Goal: Task Accomplishment & Management: Manage account settings

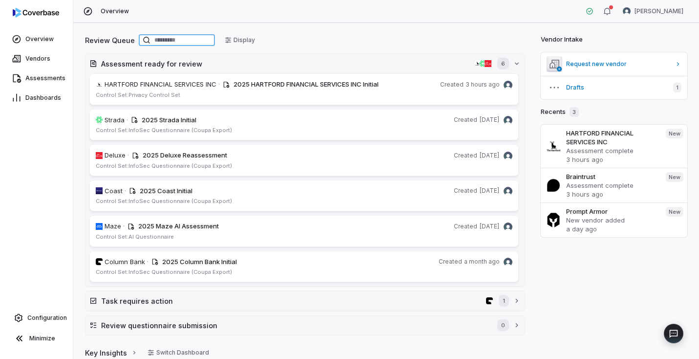
click at [167, 42] on input at bounding box center [177, 40] width 76 height 12
click at [43, 318] on span "Configuration" at bounding box center [47, 318] width 40 height 8
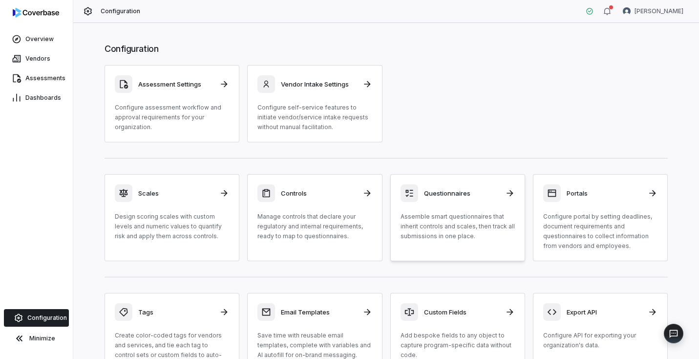
click at [475, 217] on p "Assemble smart questionnaires that inherit controls and scales, then track all …" at bounding box center [458, 226] width 114 height 29
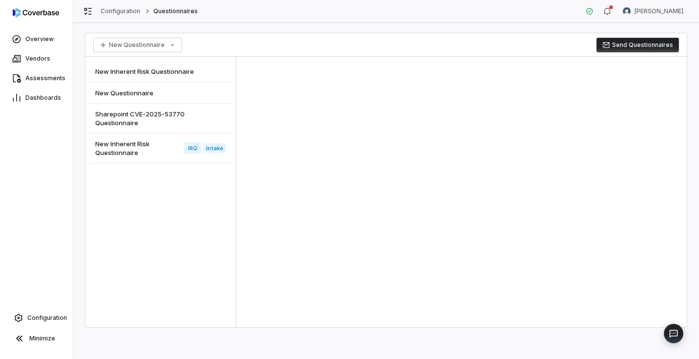
click at [152, 112] on span "Sharepoint CVE-2025-53770 Questionnaire" at bounding box center [158, 118] width 127 height 18
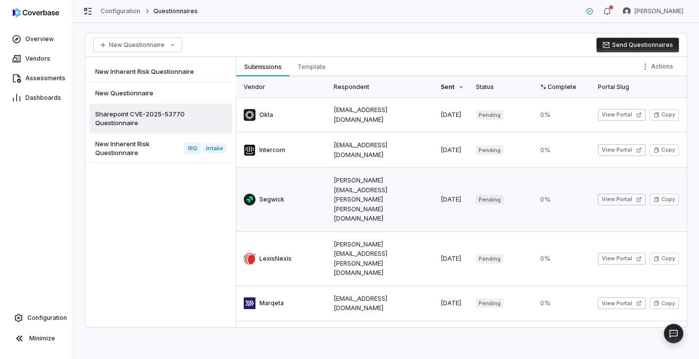
scroll to position [222, 0]
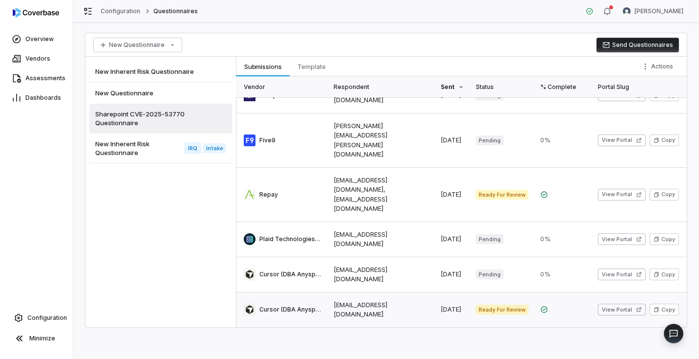
click at [324, 303] on link at bounding box center [282, 309] width 92 height 35
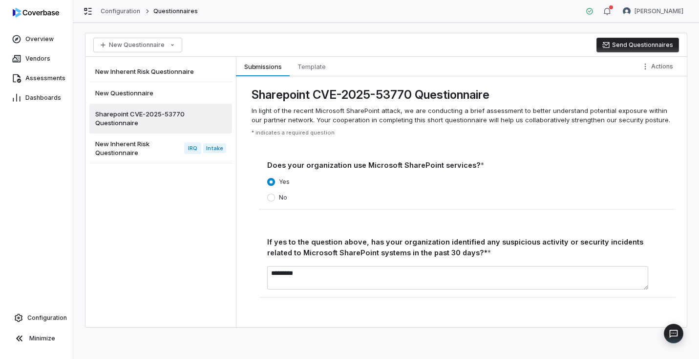
scroll to position [185, 0]
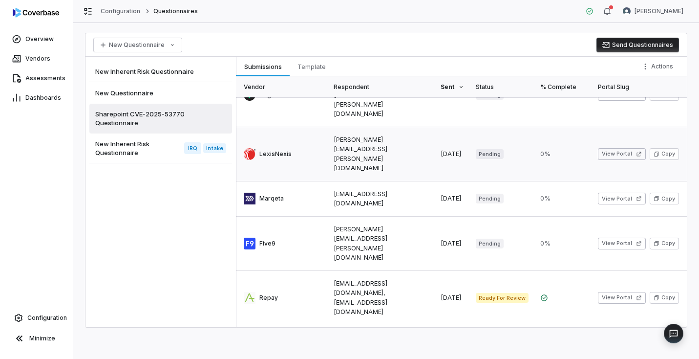
scroll to position [222, 0]
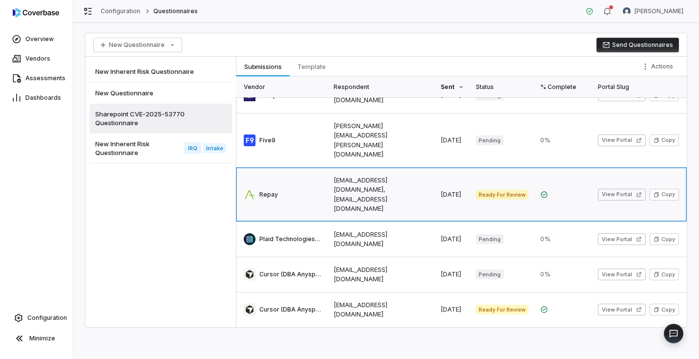
click at [312, 168] on link at bounding box center [282, 195] width 92 height 54
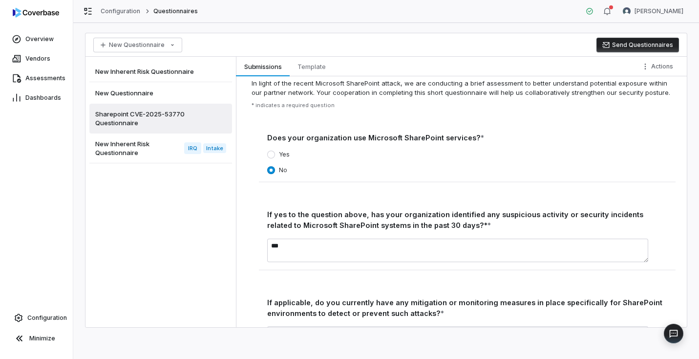
scroll to position [119, 0]
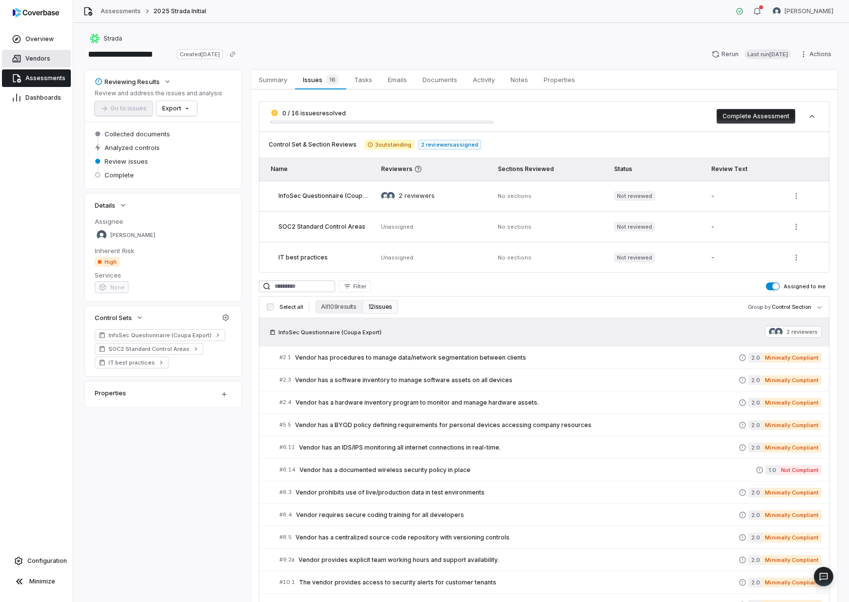
click at [25, 61] on span "Vendors" at bounding box center [37, 59] width 25 height 8
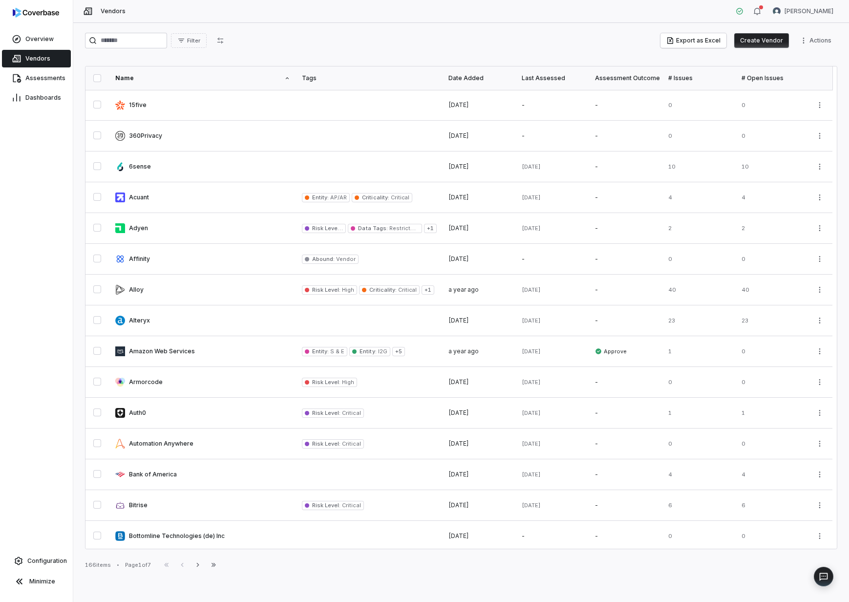
click at [751, 40] on button "Create Vendor" at bounding box center [762, 40] width 55 height 15
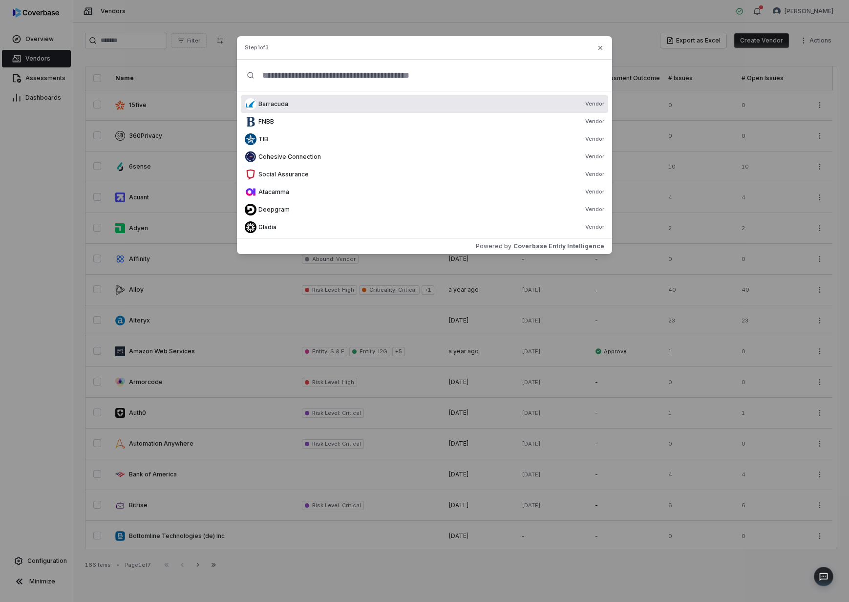
click at [365, 77] on input "text" at bounding box center [429, 75] width 348 height 31
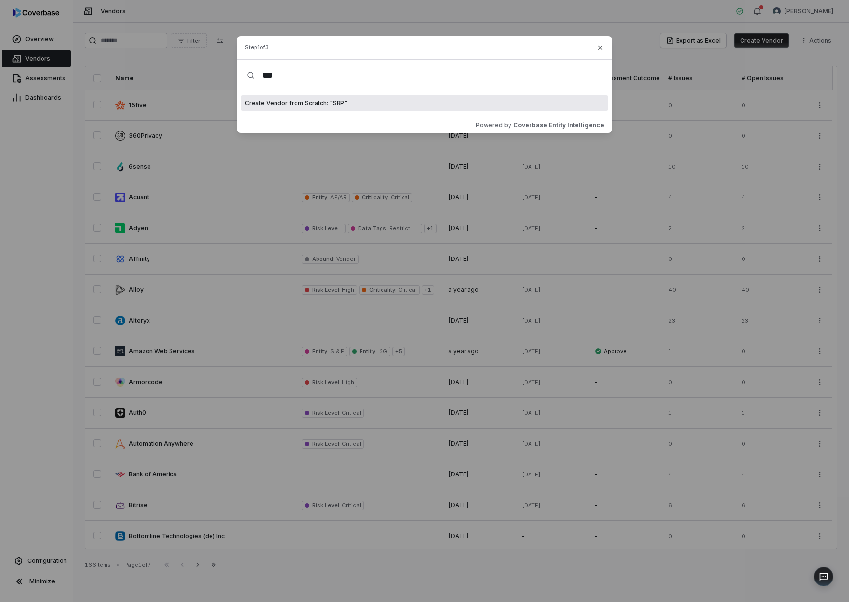
type input "***"
click at [330, 105] on span "Create Vendor from Scratch: " SRP "" at bounding box center [296, 103] width 103 height 8
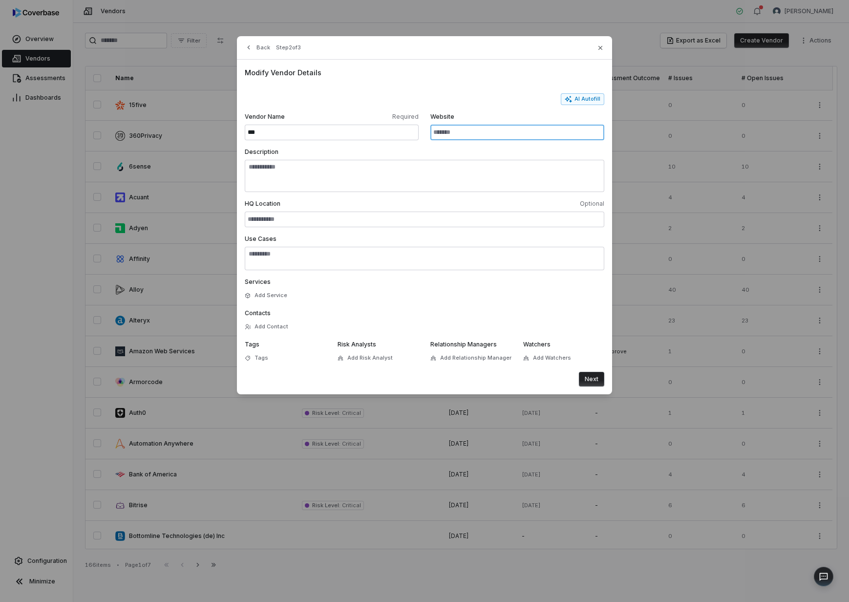
click at [493, 138] on input "Website" at bounding box center [518, 133] width 174 height 16
click at [588, 100] on button "AI Autofill" at bounding box center [582, 99] width 43 height 12
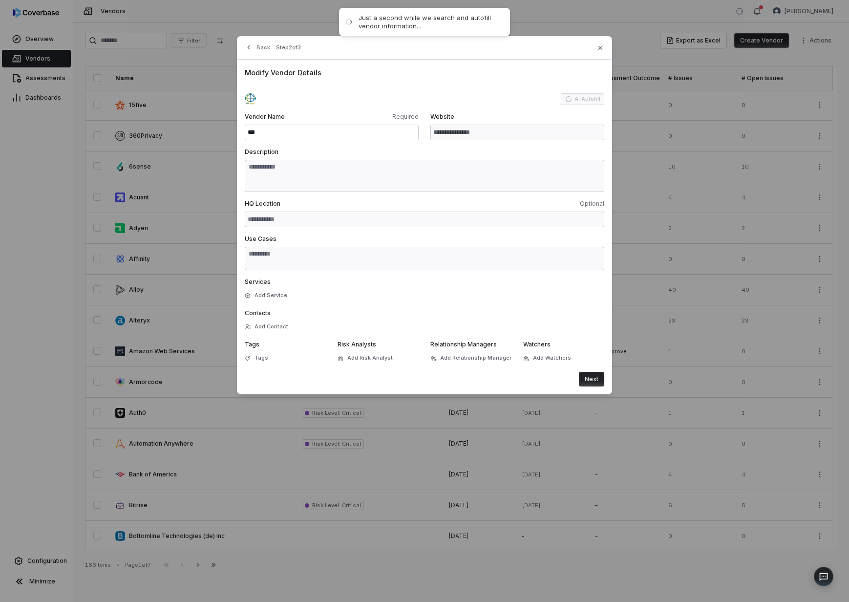
type input "**********"
type textarea "**********"
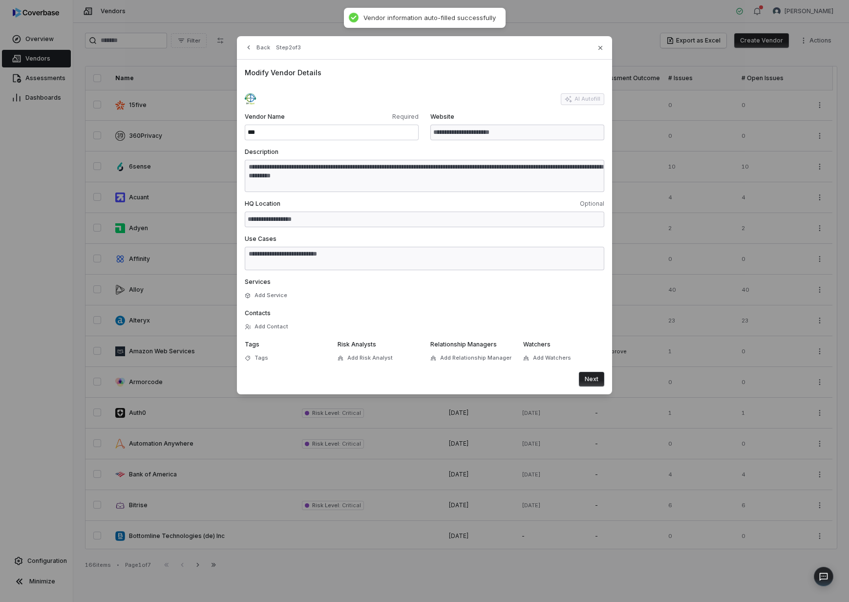
type textarea "**********"
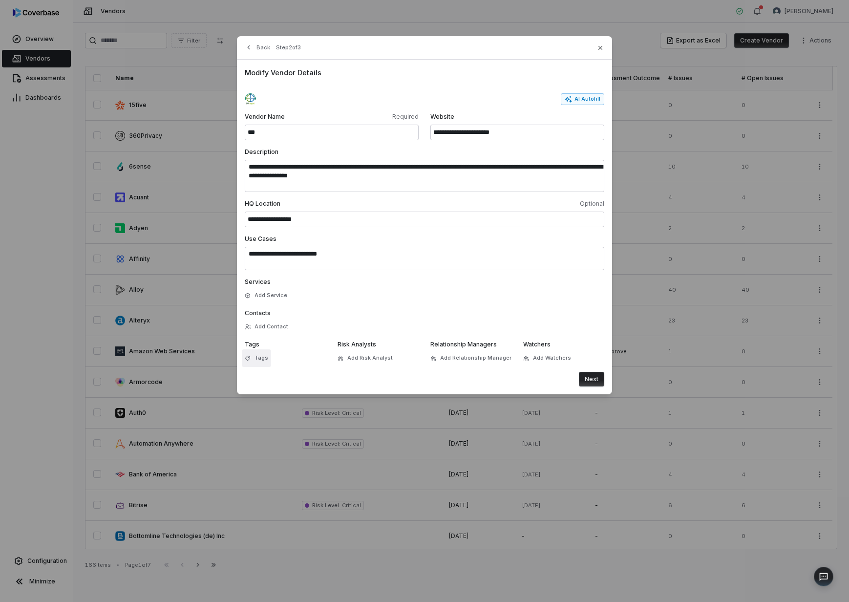
click at [261, 359] on span "Tags" at bounding box center [262, 357] width 14 height 7
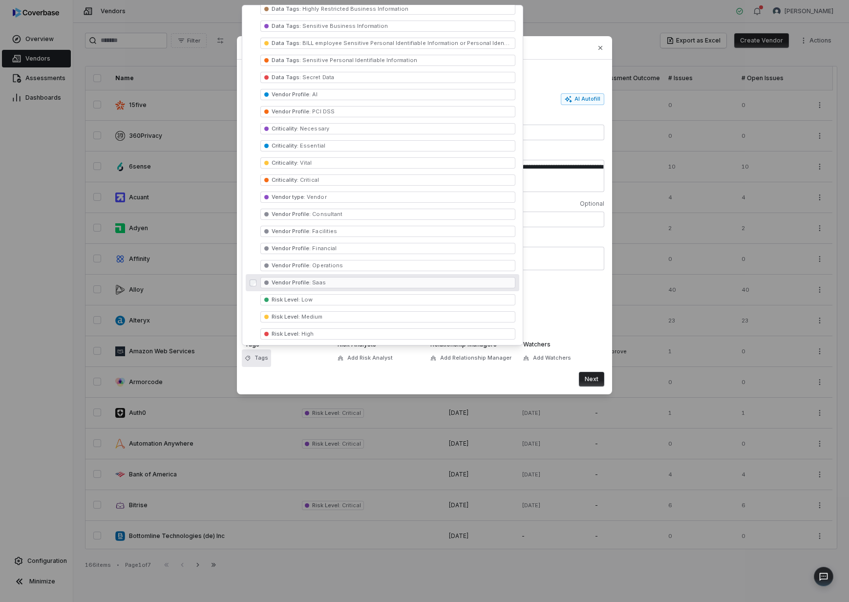
scroll to position [185, 0]
click at [317, 180] on span "Critical" at bounding box center [309, 178] width 20 height 7
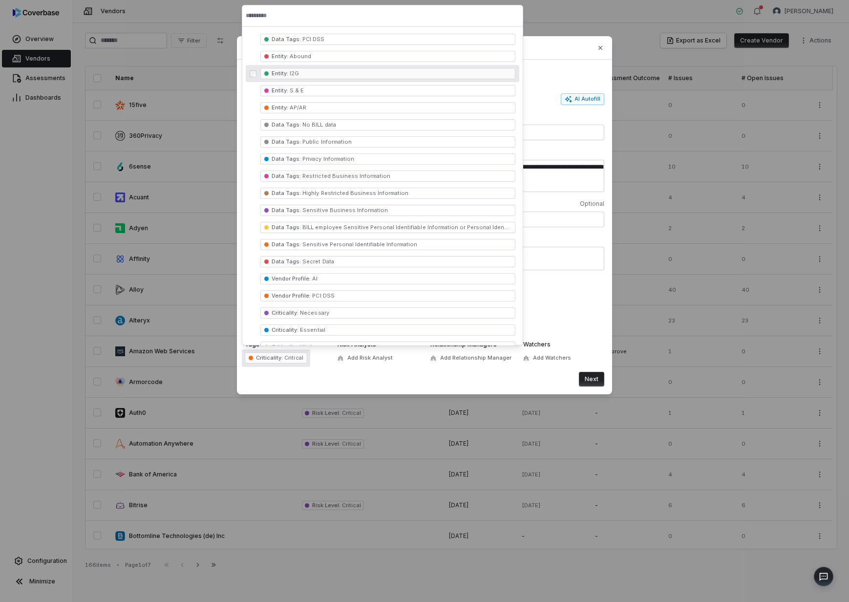
click at [293, 73] on span "I2G" at bounding box center [293, 73] width 11 height 7
click at [327, 105] on span "Entity : AP/AR" at bounding box center [388, 107] width 255 height 11
click at [548, 294] on div "Services Add Service" at bounding box center [425, 289] width 360 height 23
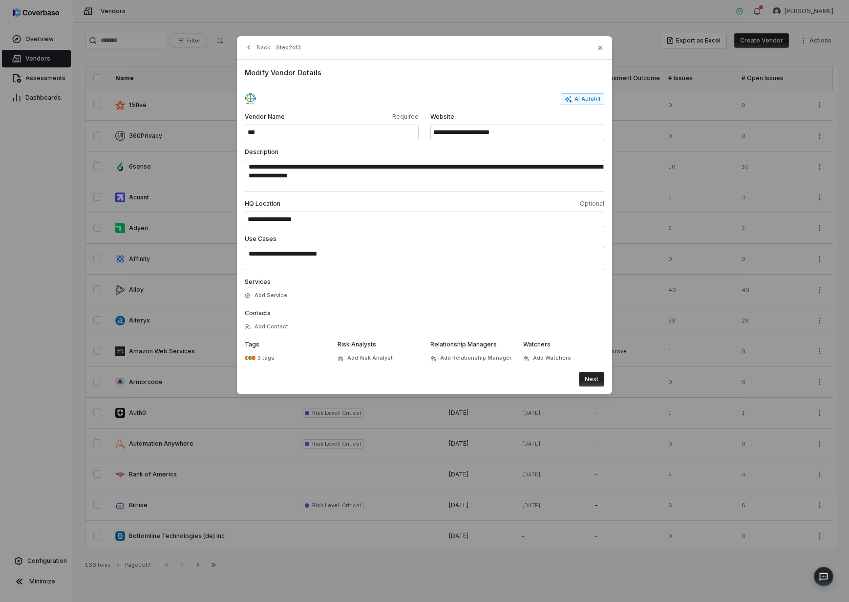
click at [467, 381] on div "Next" at bounding box center [425, 379] width 360 height 15
click at [271, 294] on button "Add Service" at bounding box center [266, 296] width 48 height 18
click at [337, 326] on input at bounding box center [348, 329] width 94 height 16
type input "***"
click at [352, 349] on button "Add Service" at bounding box center [348, 346] width 94 height 12
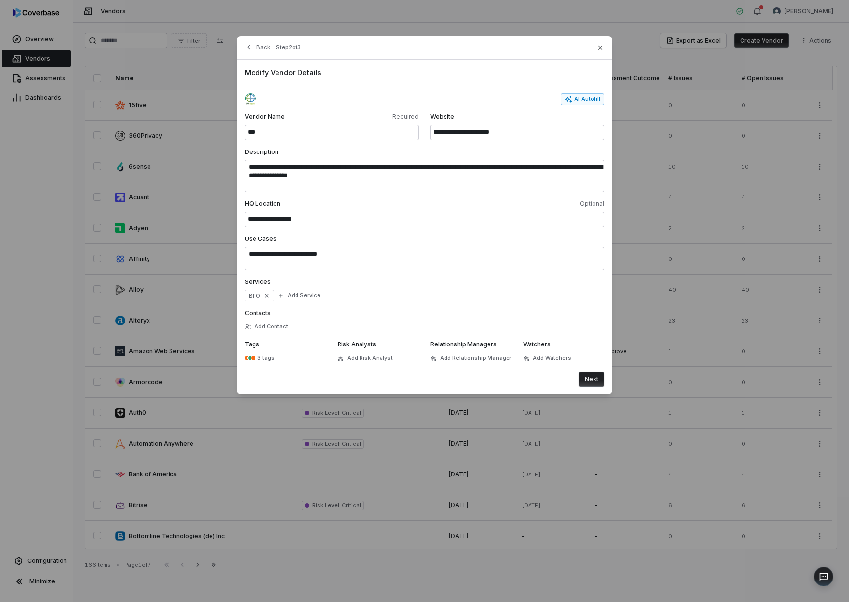
click at [589, 379] on button "Next" at bounding box center [591, 379] width 25 height 15
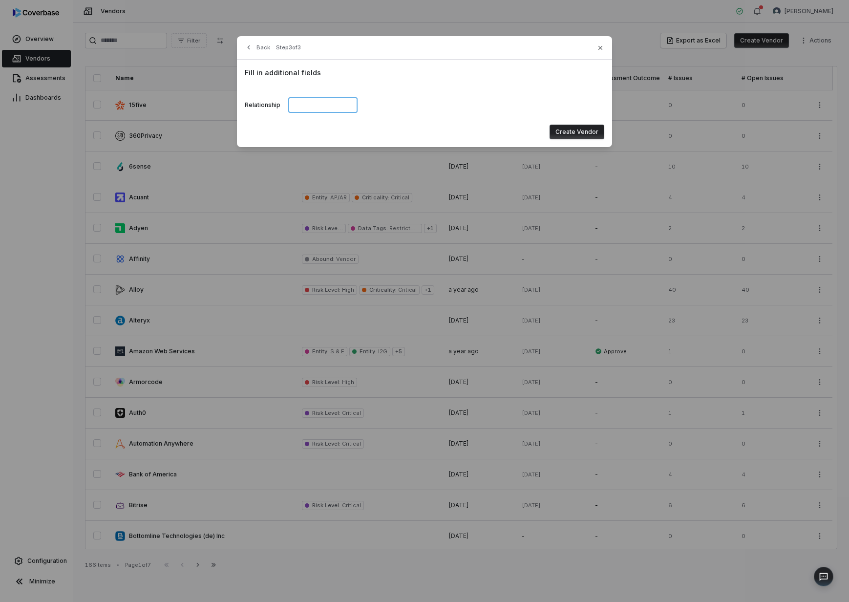
click at [331, 110] on input at bounding box center [322, 105] width 69 height 16
type input "***"
click at [579, 128] on button "Create Vendor" at bounding box center [577, 132] width 55 height 15
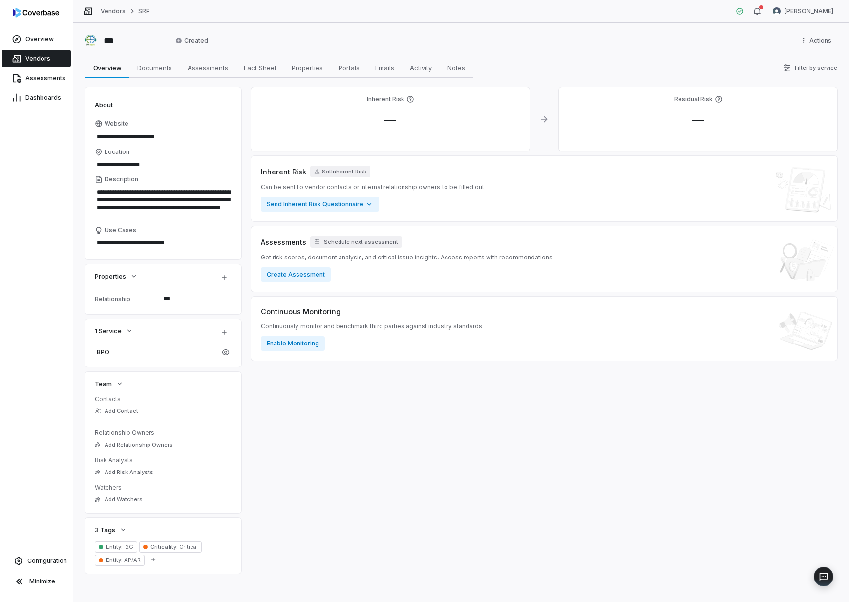
click at [426, 416] on div "Inherent Risk — Residual Risk — Inherent Risk Set Inherent Risk Can be sent to …" at bounding box center [544, 330] width 587 height 486
type textarea "*"
click at [106, 11] on link "Vendors" at bounding box center [113, 11] width 25 height 8
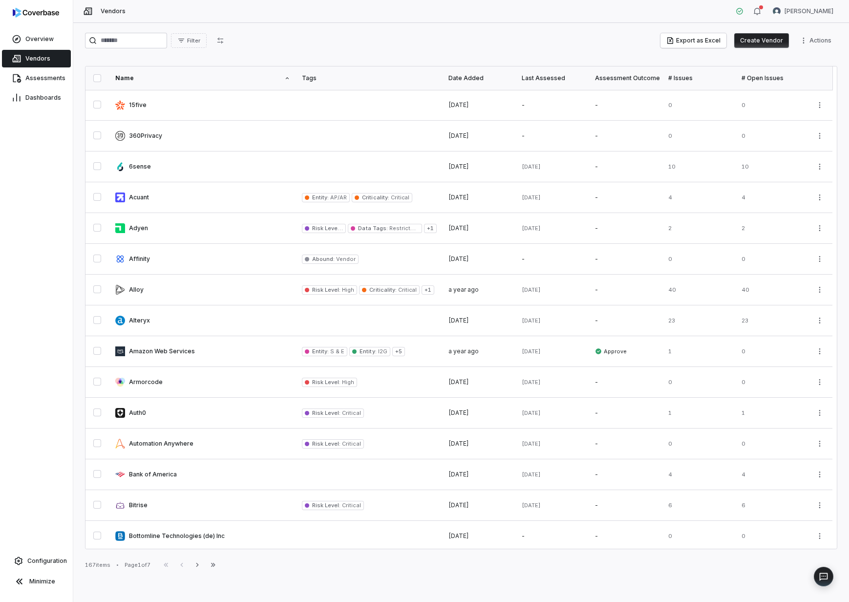
click at [754, 41] on button "Create Vendor" at bounding box center [762, 40] width 55 height 15
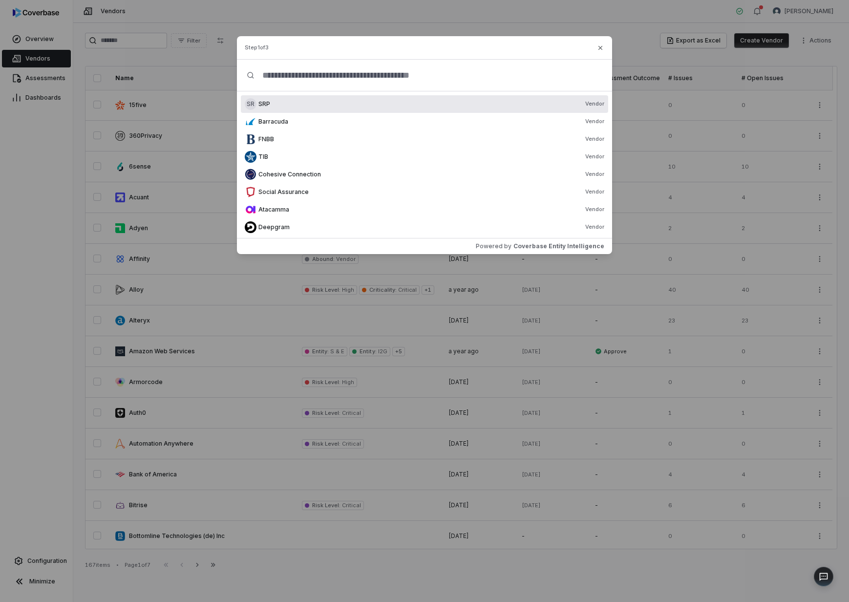
click at [328, 74] on input "text" at bounding box center [429, 75] width 348 height 31
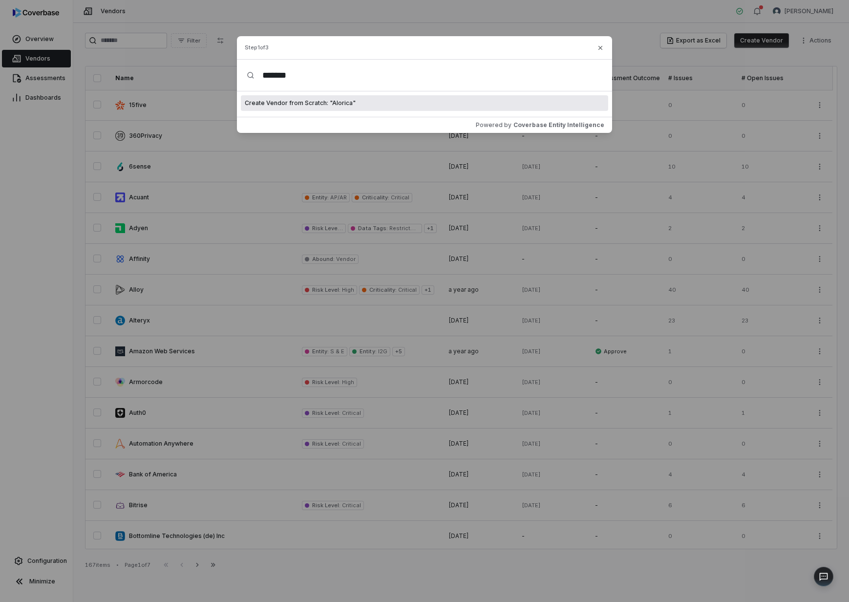
type input "*******"
click at [350, 103] on span "Create Vendor from Scratch: " Alorica "" at bounding box center [300, 103] width 111 height 8
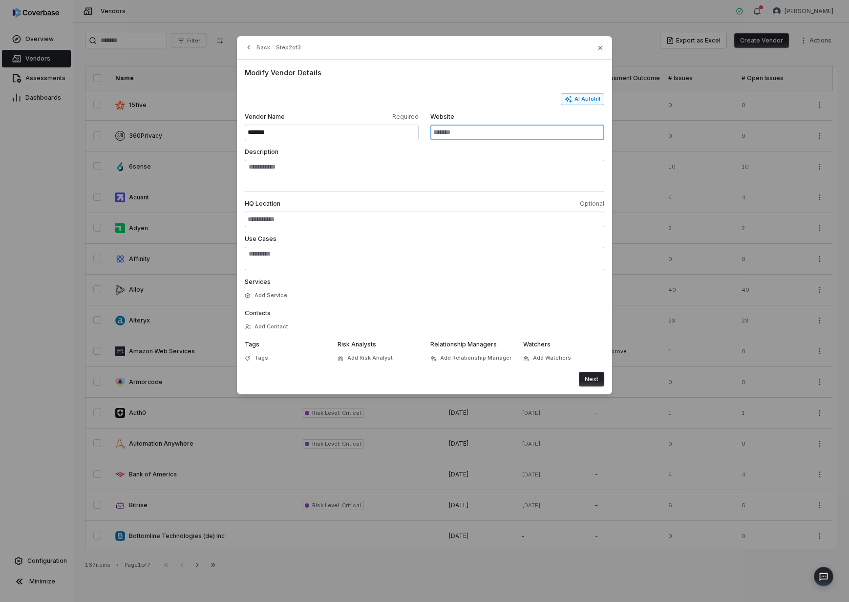
click at [467, 127] on input "Website" at bounding box center [518, 133] width 174 height 16
type input "**********"
click at [579, 372] on button "Next" at bounding box center [591, 379] width 25 height 15
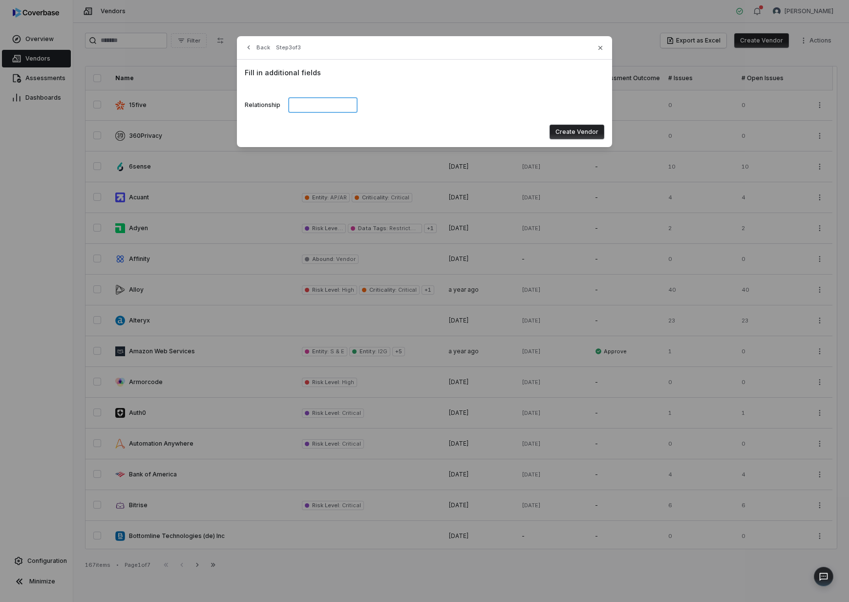
click at [319, 107] on input at bounding box center [322, 105] width 69 height 16
type input "***"
click at [251, 49] on icon "button" at bounding box center [249, 47] width 8 height 8
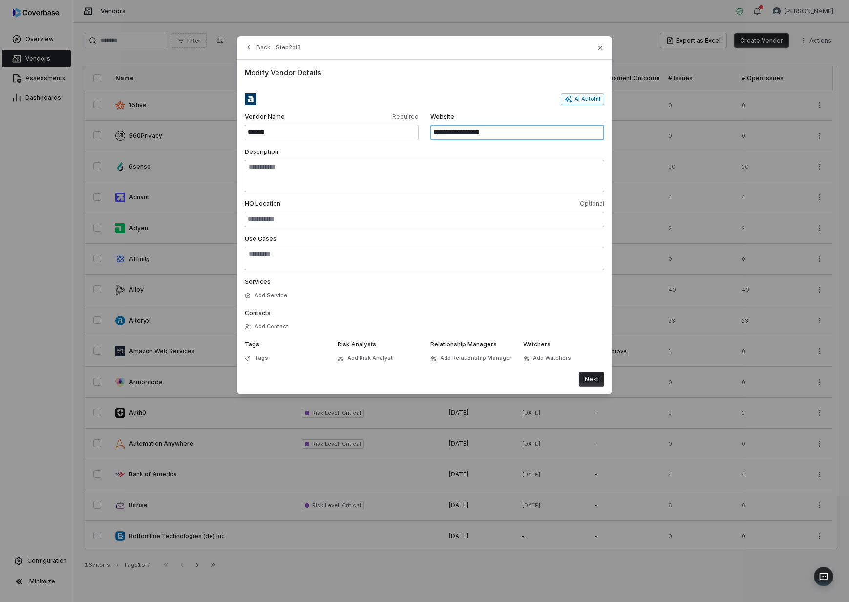
click at [539, 137] on input "**********" at bounding box center [518, 133] width 174 height 16
click at [585, 99] on button "AI Autofill" at bounding box center [582, 99] width 43 height 12
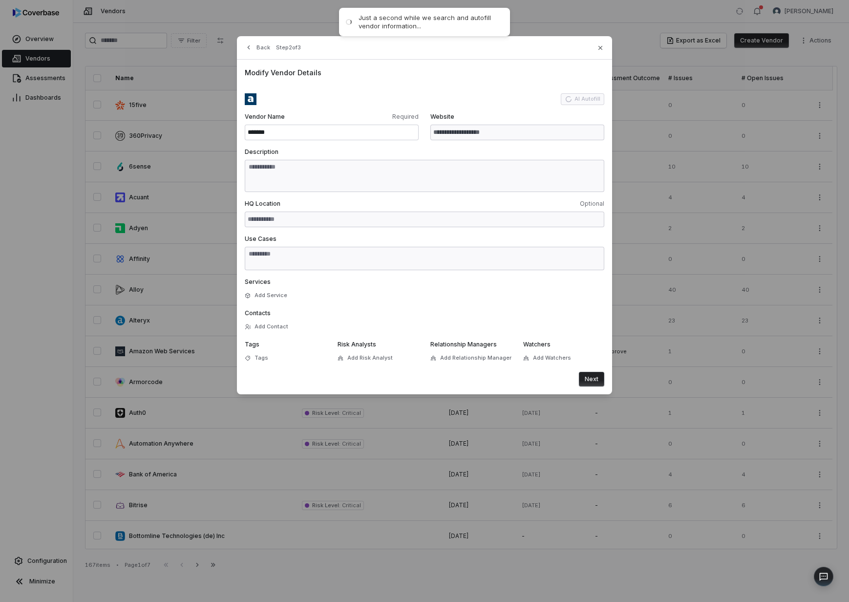
type input "**********"
type textarea "**********"
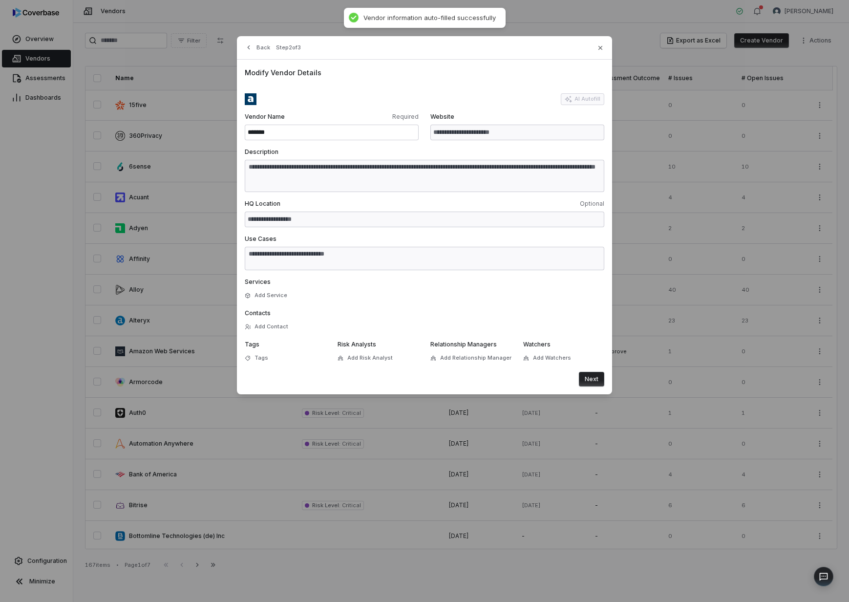
type textarea "**********"
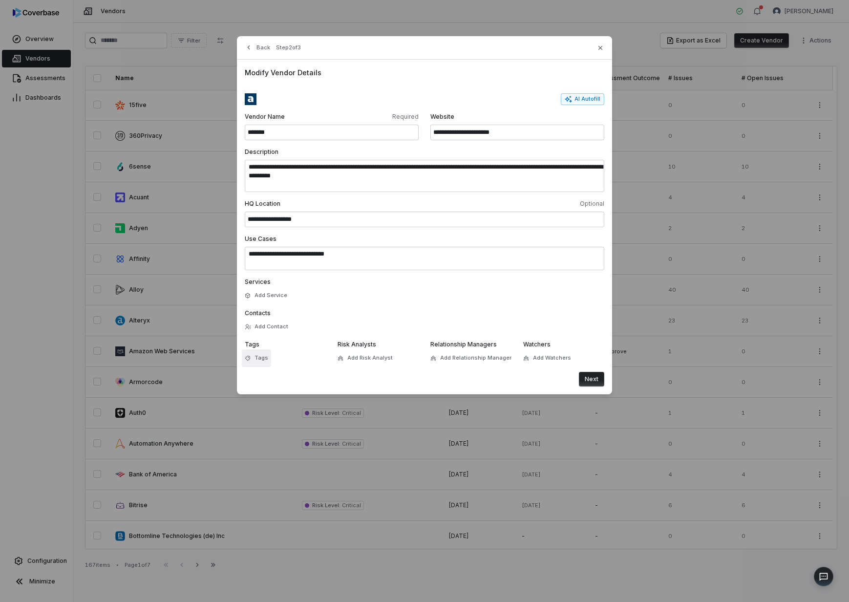
click at [268, 358] on button "Tags" at bounding box center [256, 358] width 29 height 18
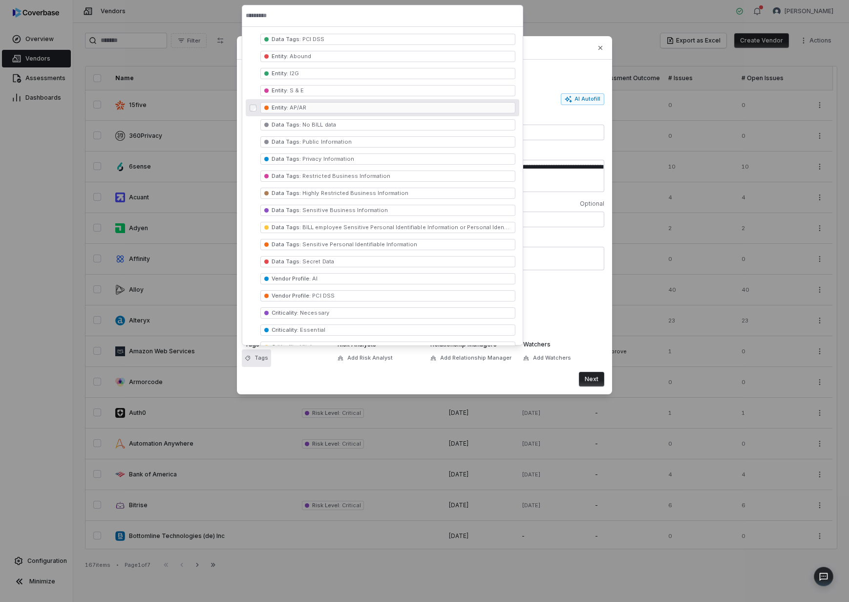
click at [312, 108] on span "Entity : AP/AR" at bounding box center [388, 107] width 255 height 11
click at [312, 91] on span "Entity : S & E" at bounding box center [388, 90] width 255 height 11
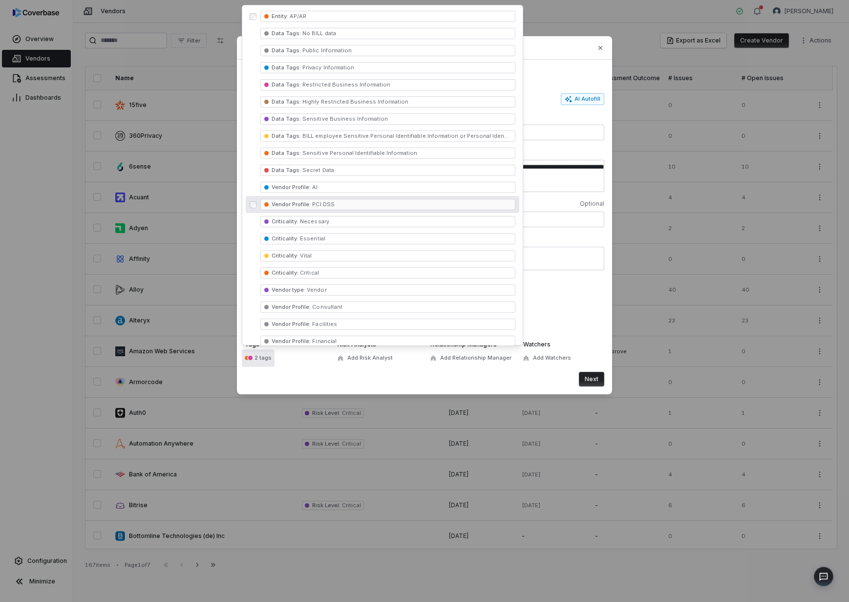
scroll to position [126, 0]
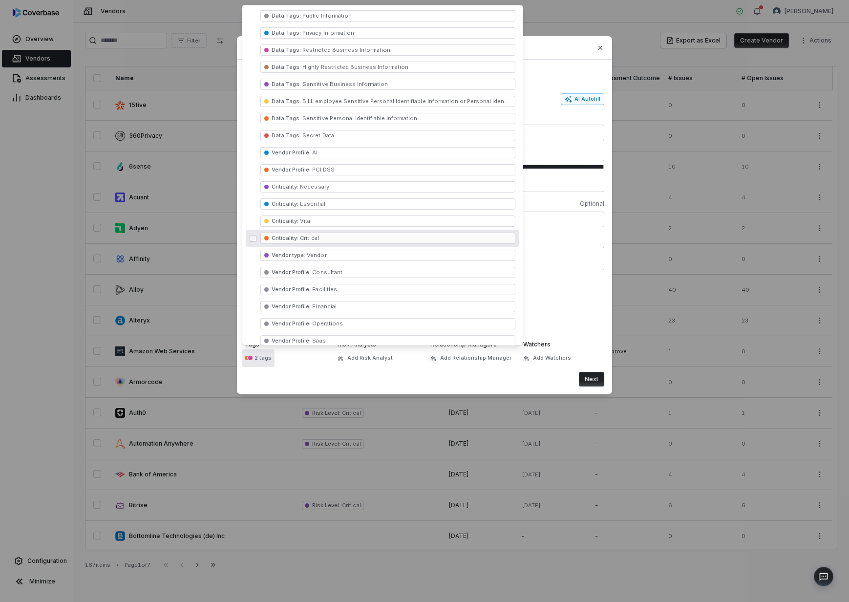
click at [347, 239] on span "Criticality : Critical" at bounding box center [388, 238] width 255 height 11
click at [475, 369] on form "**********" at bounding box center [425, 239] width 360 height 293
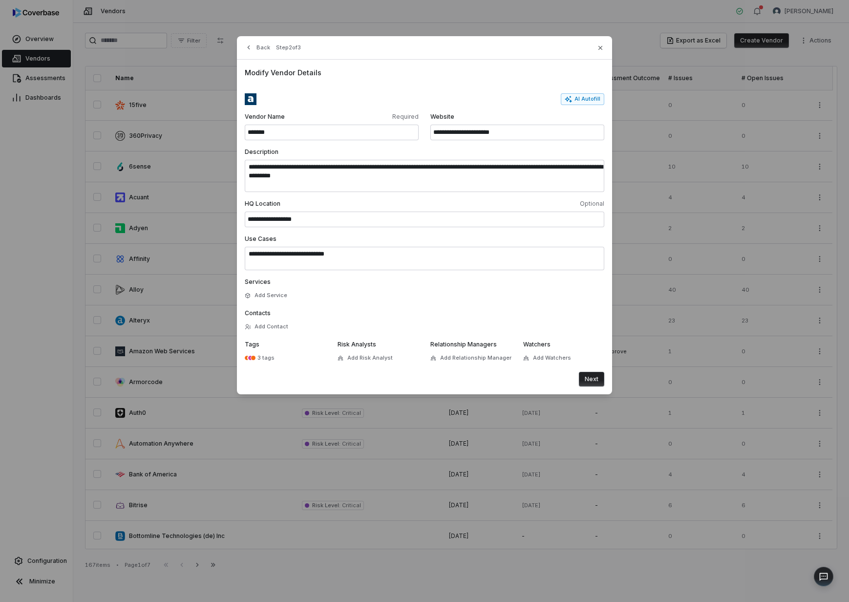
click at [602, 378] on button "Next" at bounding box center [591, 379] width 25 height 15
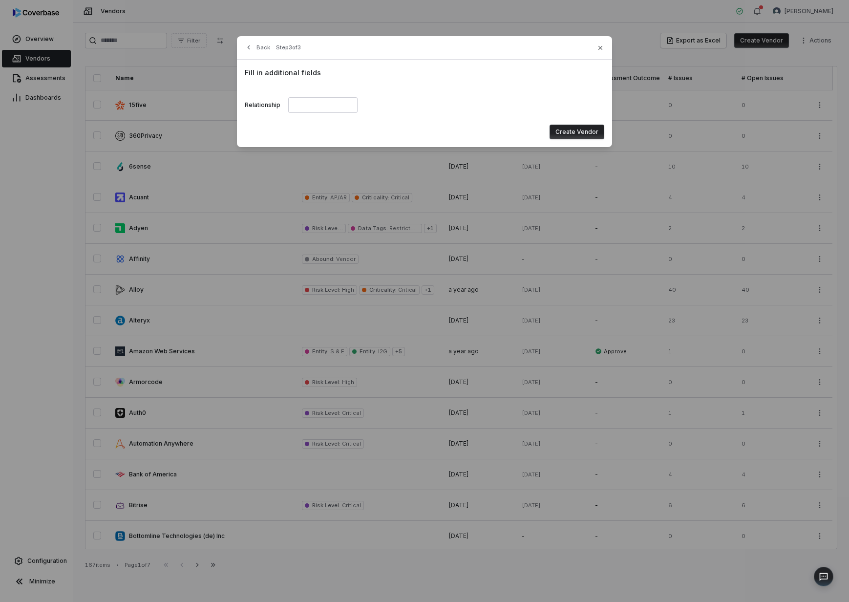
click at [301, 115] on div "Relationship" at bounding box center [425, 104] width 360 height 23
click at [308, 112] on input at bounding box center [322, 105] width 69 height 16
click at [309, 111] on input at bounding box center [322, 105] width 69 height 16
type input "***"
click at [576, 132] on button "Create Vendor" at bounding box center [577, 132] width 55 height 15
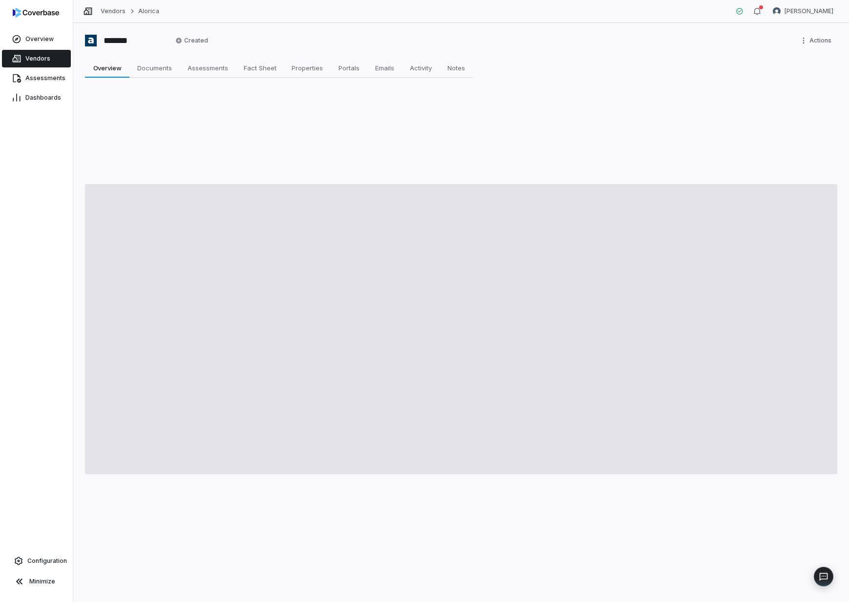
type textarea "*"
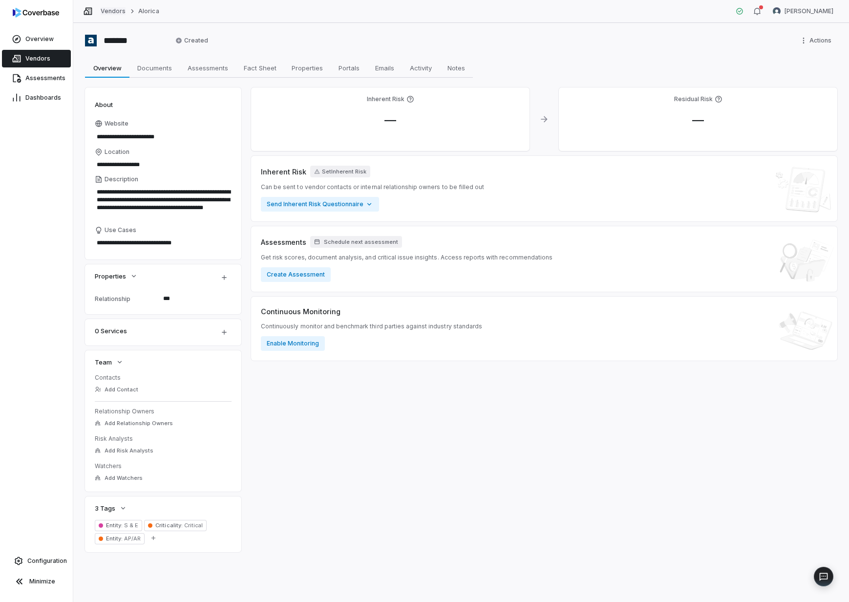
click at [113, 15] on link "Vendors" at bounding box center [113, 11] width 25 height 8
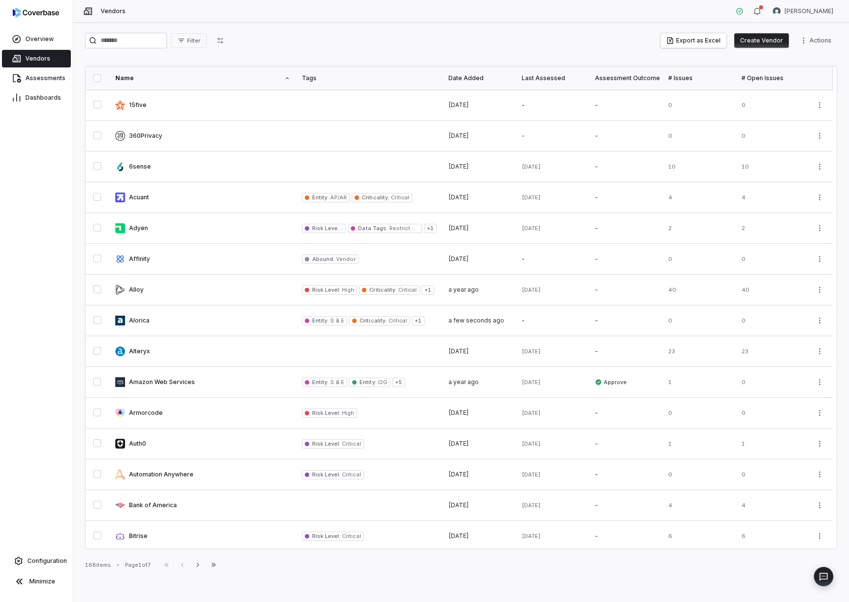
click at [783, 41] on button "Create Vendor" at bounding box center [762, 40] width 55 height 15
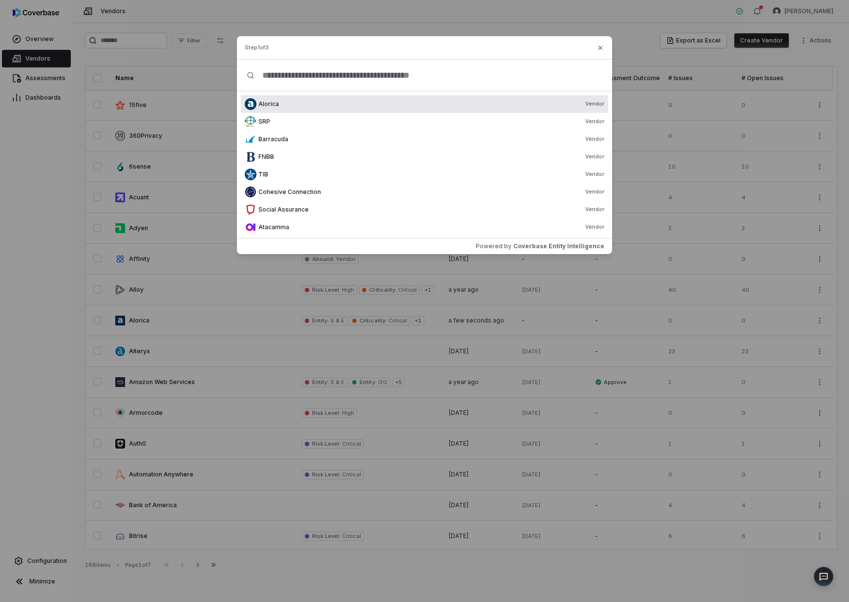
click at [326, 76] on input "text" at bounding box center [429, 75] width 348 height 31
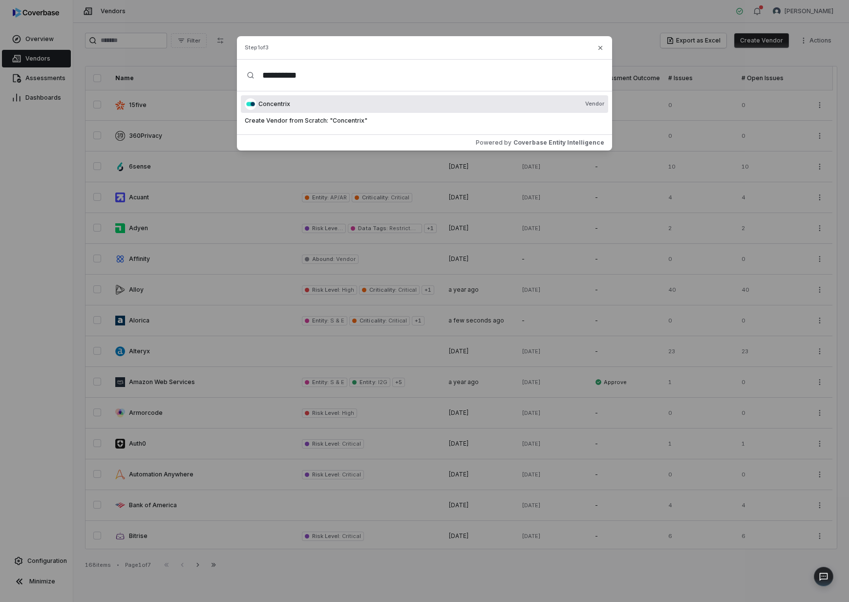
type input "**********"
click at [603, 42] on div "Step 1 of 3" at bounding box center [424, 47] width 375 height 23
click at [602, 48] on icon "button" at bounding box center [601, 48] width 4 height 4
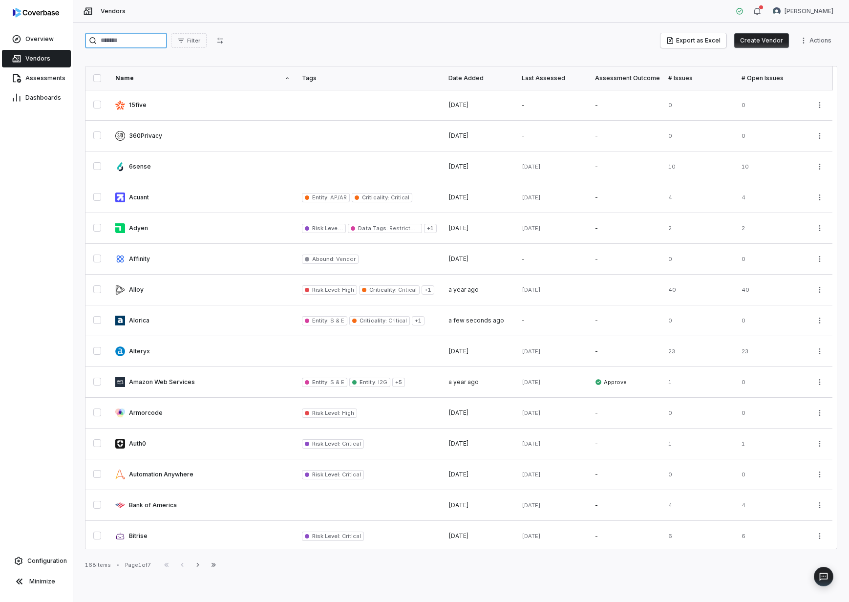
click at [146, 40] on input "search" at bounding box center [126, 41] width 82 height 16
type input "**********"
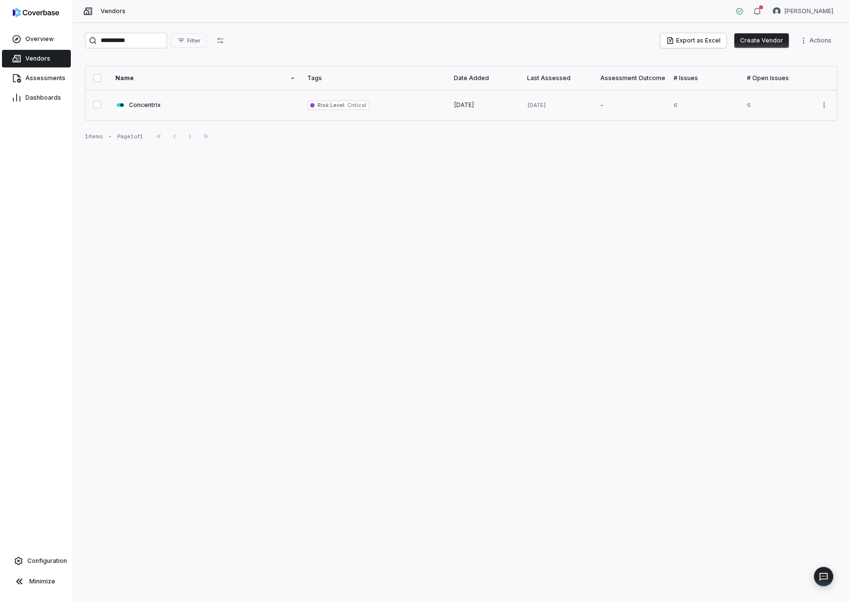
click at [326, 101] on span "Risk Level : Critical" at bounding box center [338, 105] width 62 height 9
click at [326, 92] on link at bounding box center [375, 105] width 147 height 30
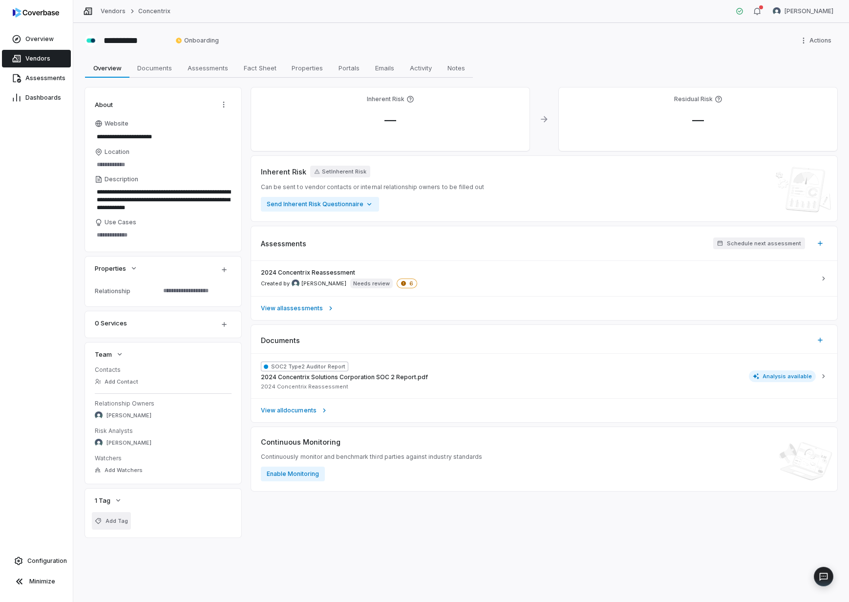
click at [122, 512] on button "Add Tag" at bounding box center [111, 521] width 39 height 18
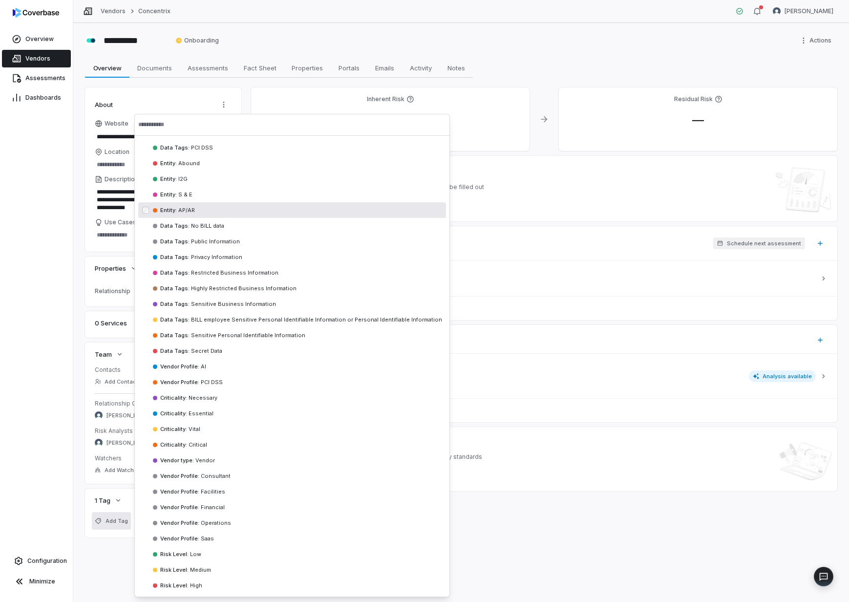
click at [197, 210] on div "Entity : AP/AR" at bounding box center [297, 210] width 289 height 7
type textarea "*"
click at [195, 210] on div "Entity : S & E" at bounding box center [293, 210] width 289 height 7
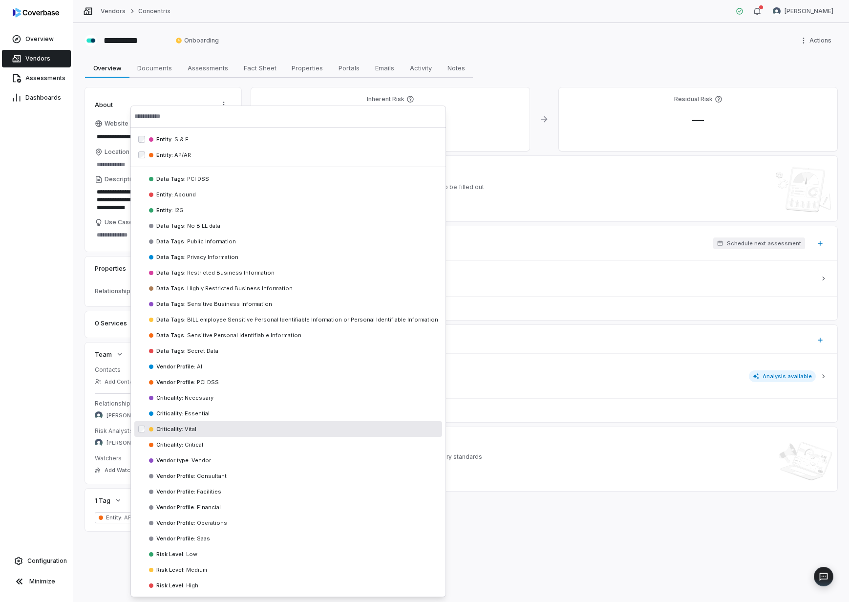
click at [536, 504] on div "Inherent Risk — Residual Risk — Inherent Risk Set Inherent Risk Can be sent to …" at bounding box center [544, 309] width 587 height 444
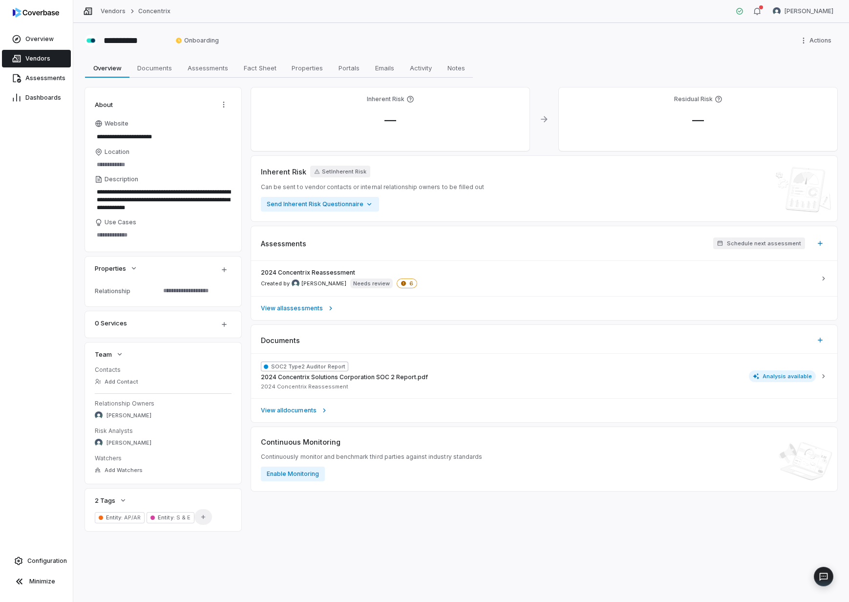
click at [206, 519] on button "Add Tag" at bounding box center [204, 517] width 18 height 16
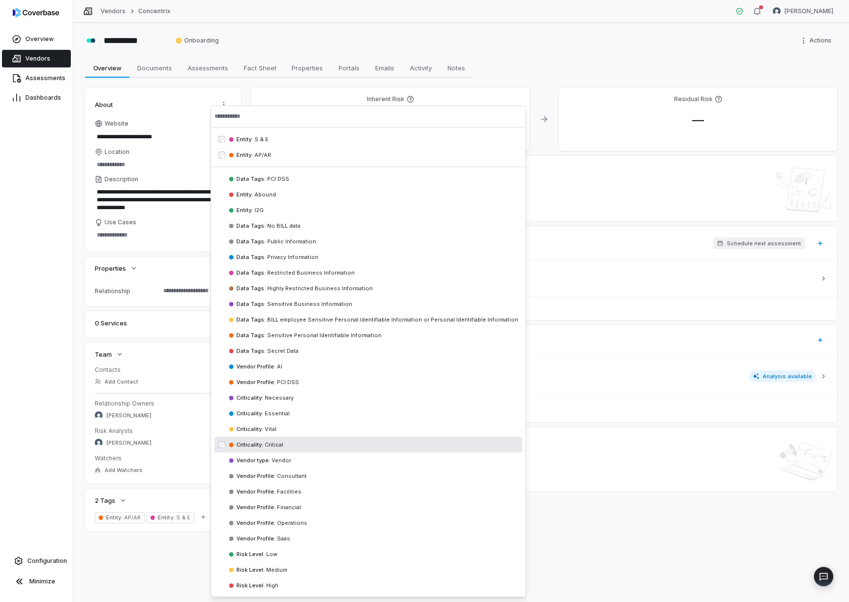
click at [349, 444] on div "Criticality : Critical" at bounding box center [373, 444] width 289 height 7
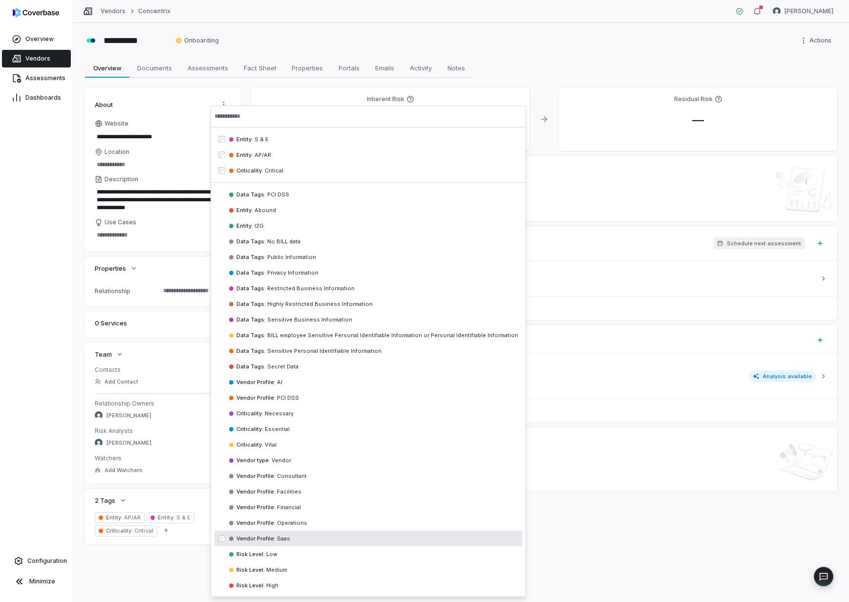
click at [667, 579] on div "**********" at bounding box center [461, 312] width 776 height 579
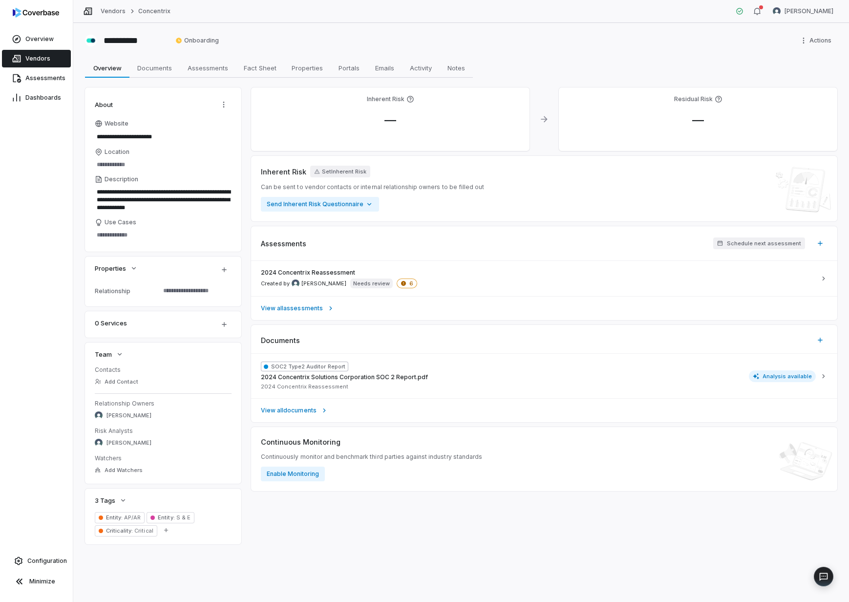
click at [36, 58] on span "Vendors" at bounding box center [37, 59] width 25 height 8
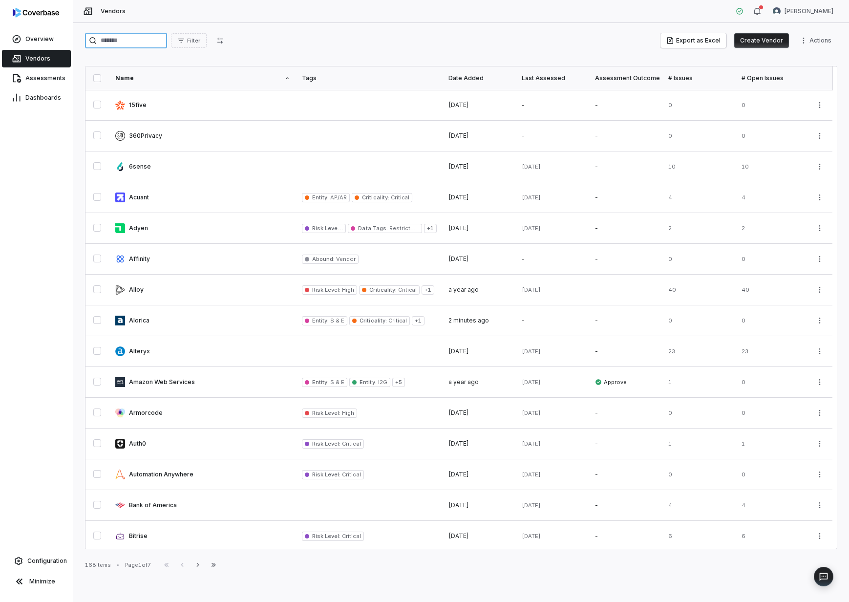
click at [127, 39] on input "search" at bounding box center [126, 41] width 82 height 16
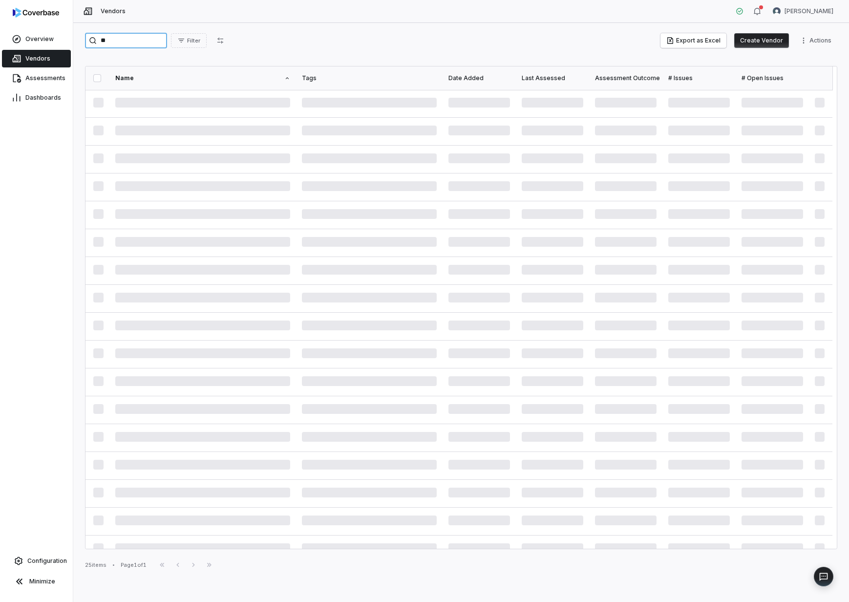
type input "**"
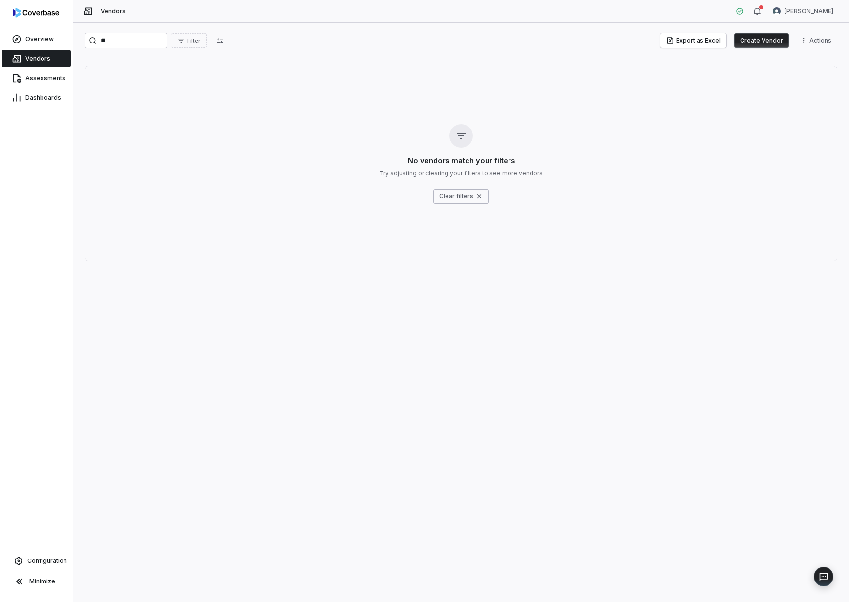
click at [61, 52] on link "Vendors" at bounding box center [36, 59] width 69 height 18
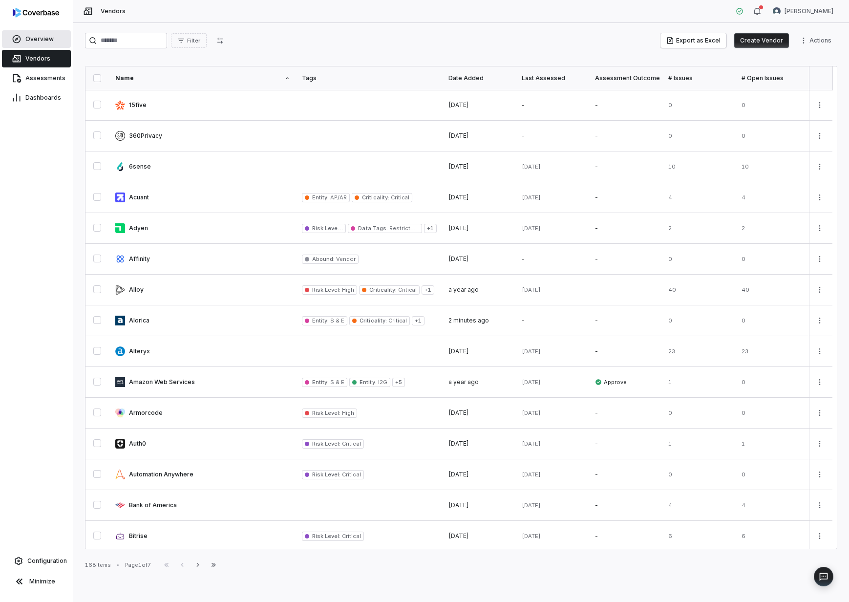
click at [53, 43] on link "Overview" at bounding box center [36, 39] width 69 height 18
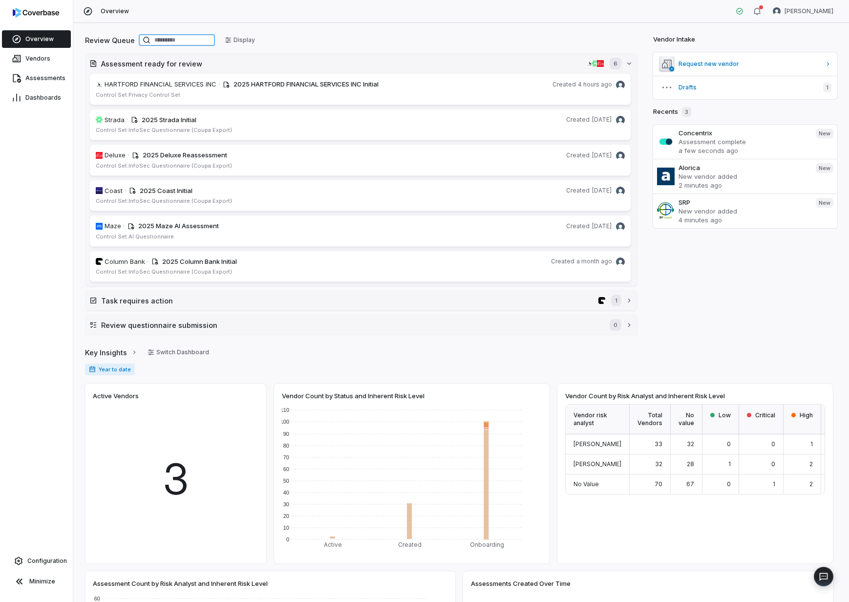
click at [155, 38] on input at bounding box center [177, 40] width 76 height 12
click at [46, 57] on span "Vendors" at bounding box center [37, 59] width 25 height 8
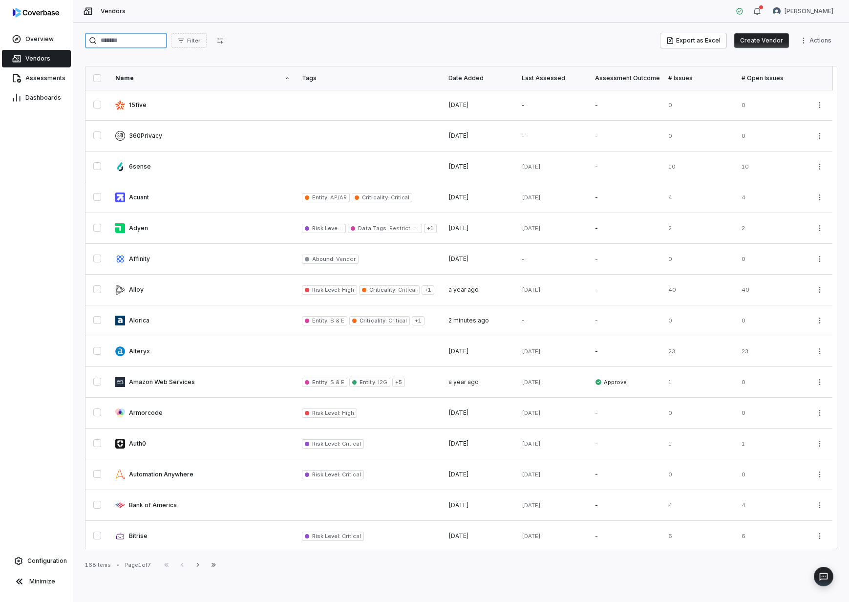
click at [115, 35] on input "search" at bounding box center [126, 41] width 82 height 16
click at [765, 43] on button "Create Vendor" at bounding box center [762, 40] width 55 height 15
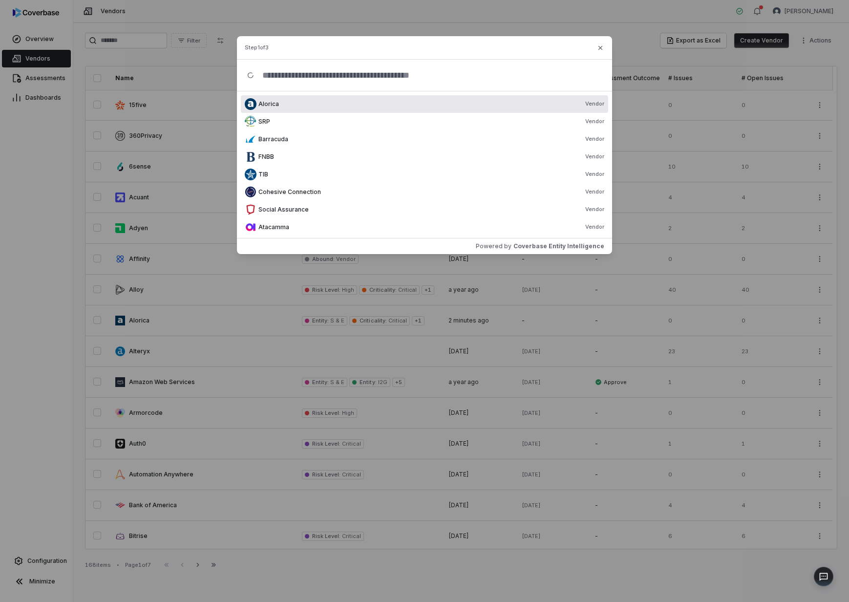
click at [352, 78] on input "text" at bounding box center [429, 75] width 348 height 31
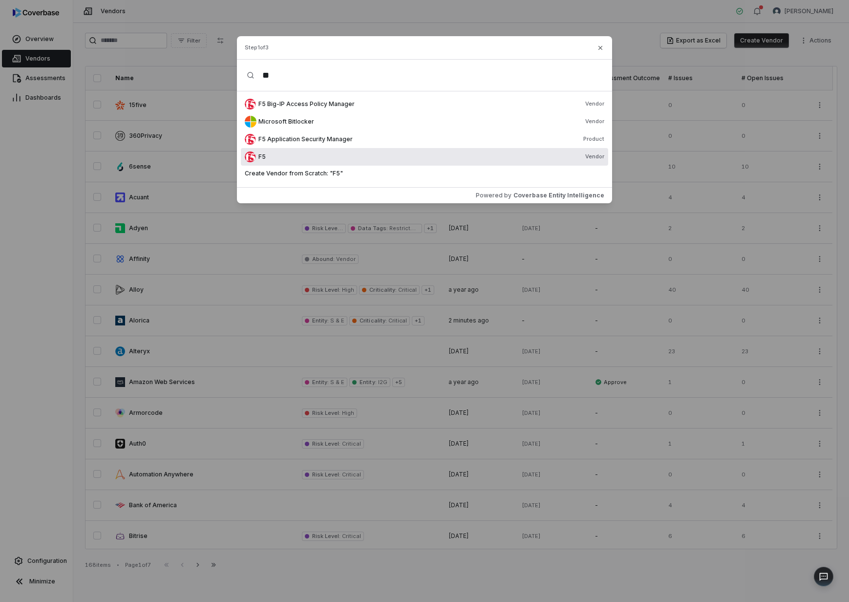
type input "**"
click at [298, 155] on div "F5 Vendor" at bounding box center [432, 157] width 346 height 8
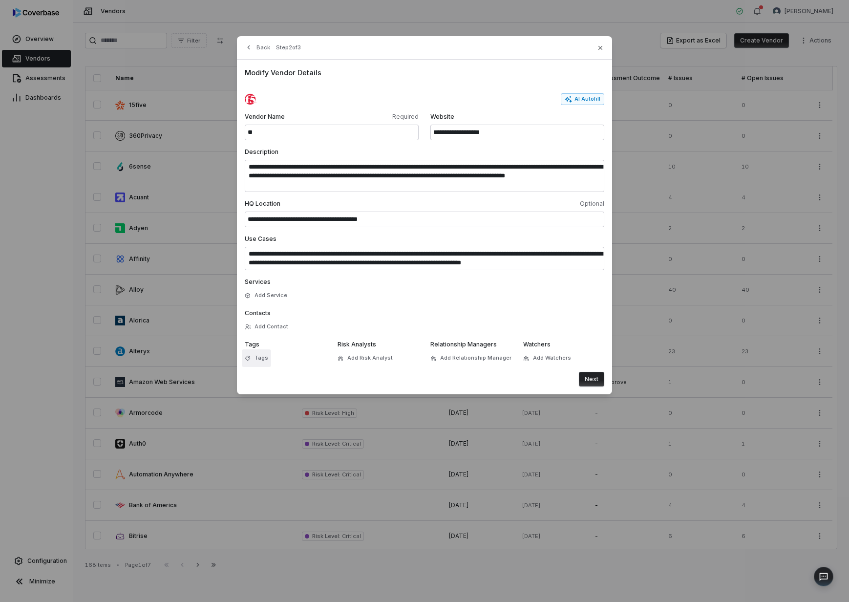
click at [263, 360] on span "Tags" at bounding box center [262, 357] width 14 height 7
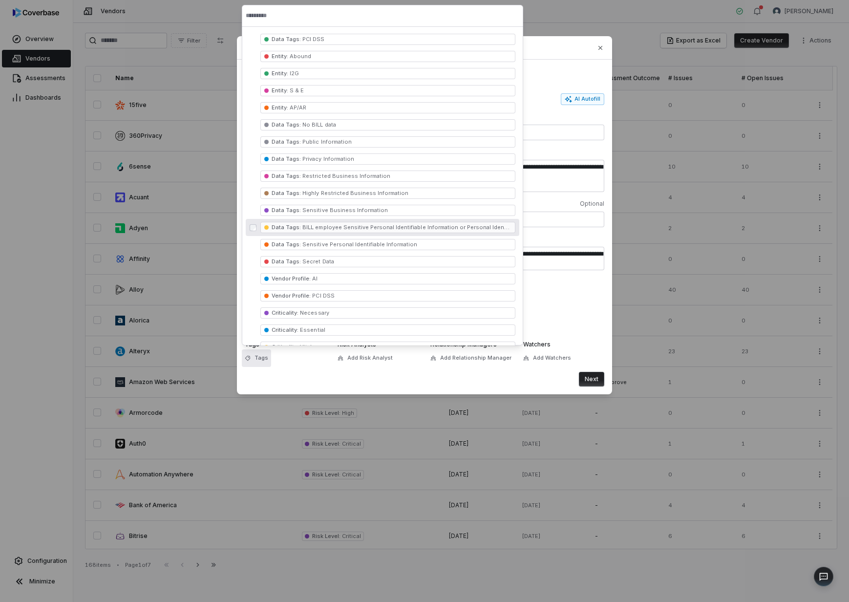
scroll to position [75, 0]
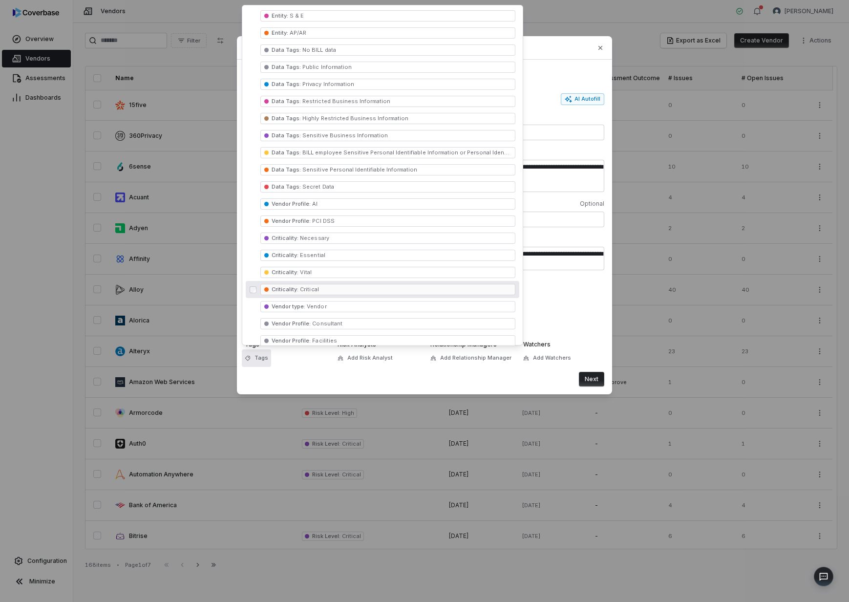
click at [346, 292] on span "Criticality : Critical" at bounding box center [388, 289] width 255 height 11
click at [395, 378] on div "Next" at bounding box center [425, 379] width 360 height 15
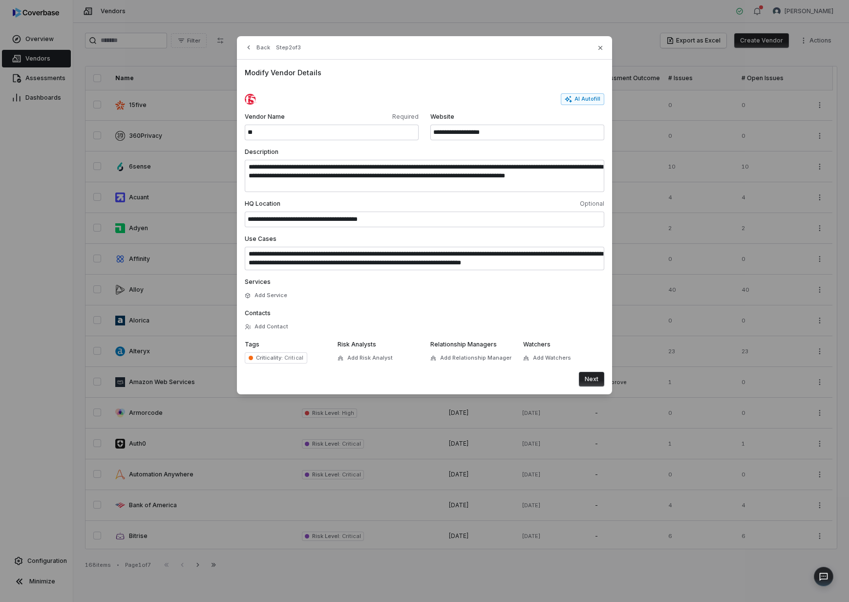
click at [592, 379] on button "Next" at bounding box center [591, 379] width 25 height 15
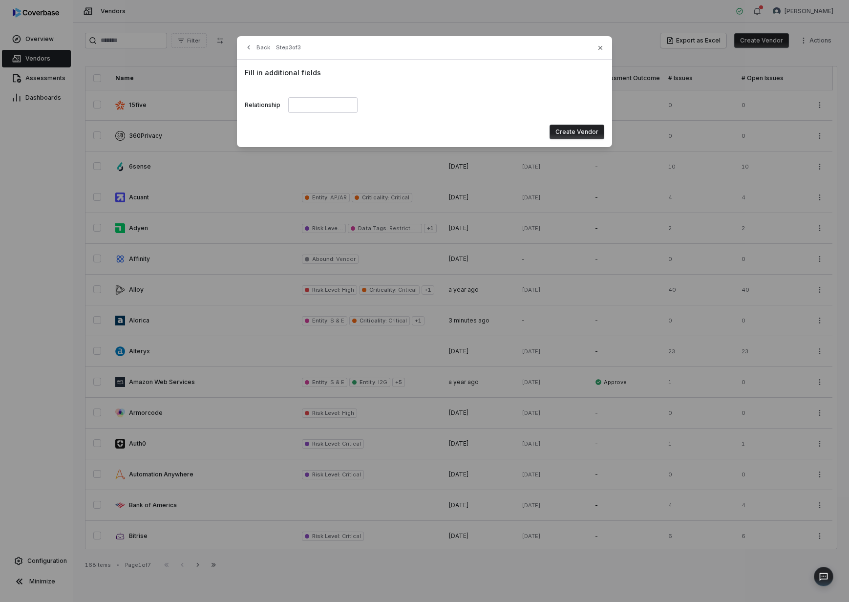
click at [583, 128] on button "Create Vendor" at bounding box center [577, 132] width 55 height 15
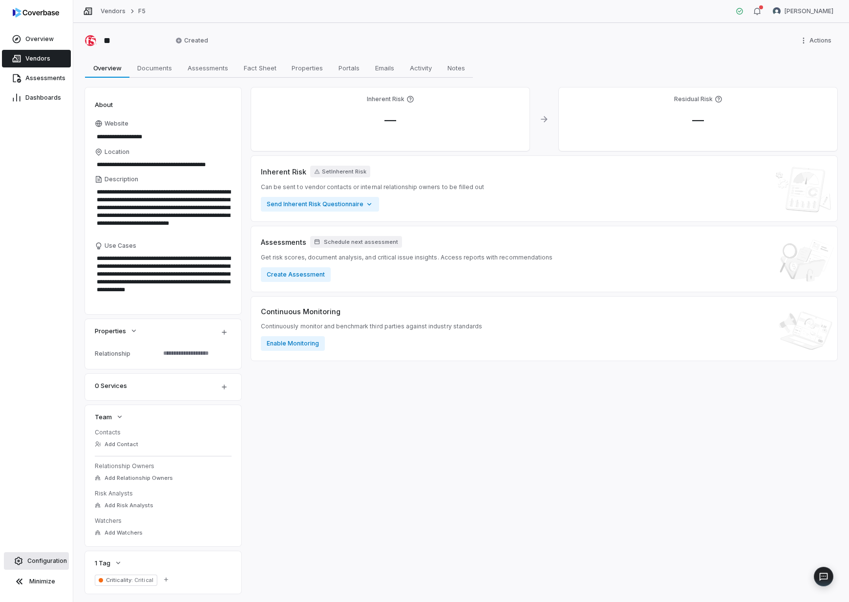
click at [42, 560] on span "Configuration" at bounding box center [47, 561] width 40 height 8
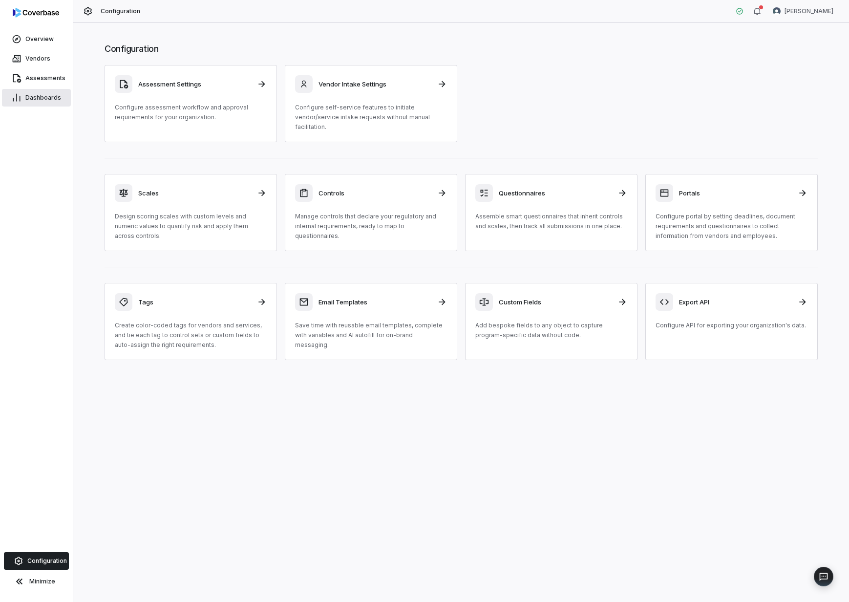
click at [55, 104] on link "Dashboards" at bounding box center [36, 98] width 69 height 18
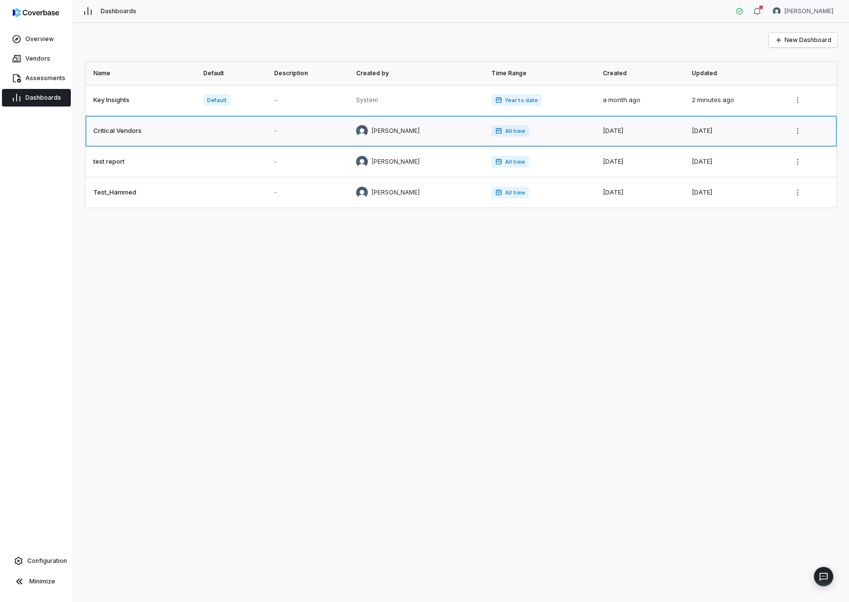
click at [114, 130] on link at bounding box center [142, 131] width 112 height 30
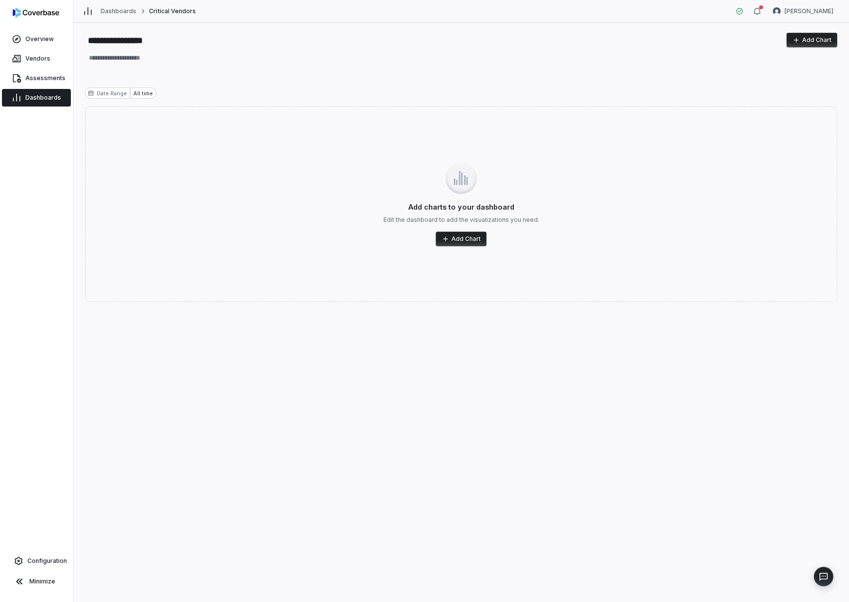
click at [452, 241] on button "Add Chart" at bounding box center [461, 239] width 51 height 15
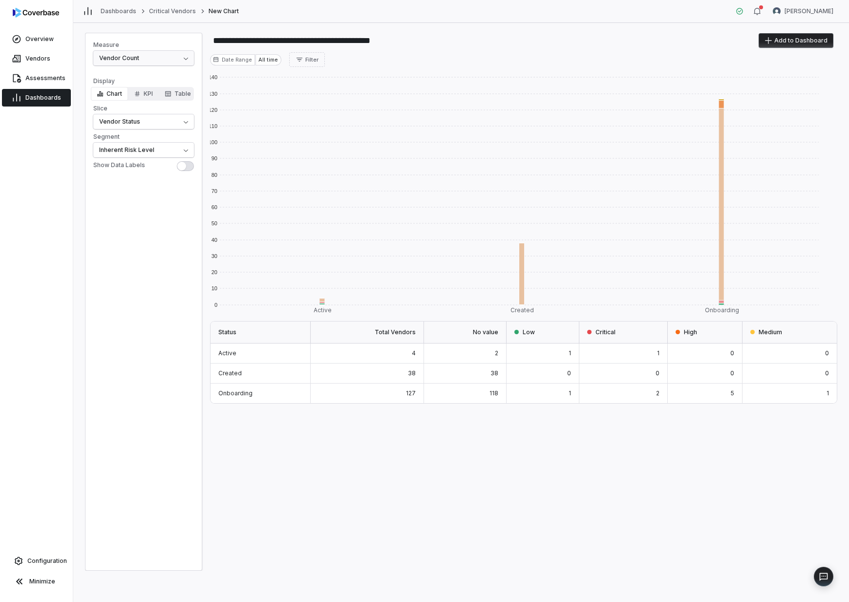
click at [176, 63] on html "**********" at bounding box center [424, 301] width 849 height 602
click at [139, 175] on html "**********" at bounding box center [424, 301] width 849 height 602
click at [119, 118] on html "**********" at bounding box center [424, 301] width 849 height 602
click at [133, 242] on html "**********" at bounding box center [424, 301] width 849 height 602
click at [136, 154] on html "**********" at bounding box center [424, 301] width 849 height 602
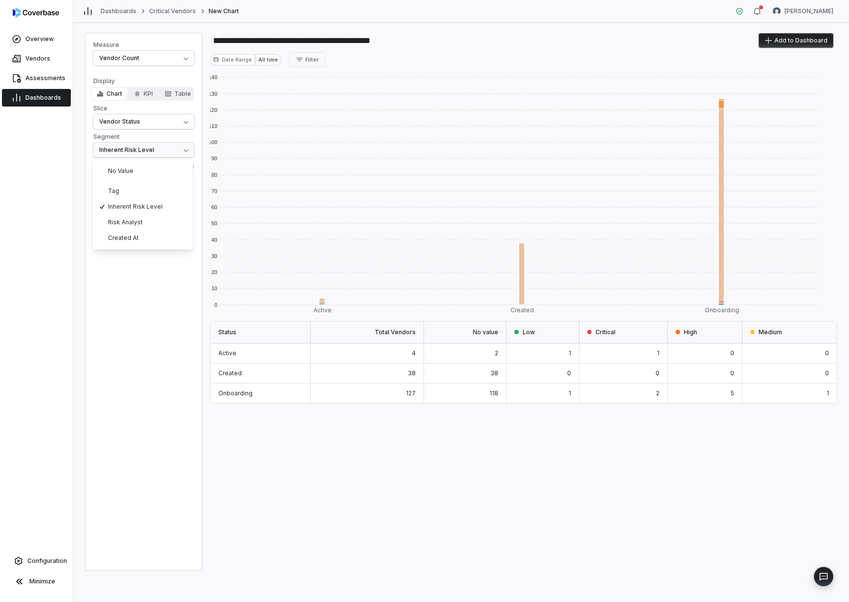
click at [114, 307] on html "**********" at bounding box center [424, 301] width 849 height 602
type textarea "*"
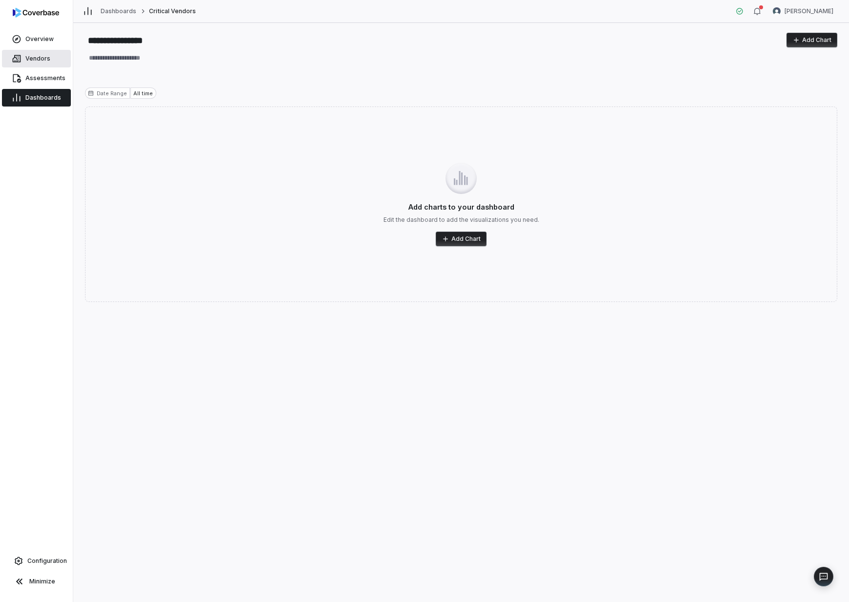
click at [26, 66] on link "Vendors" at bounding box center [36, 59] width 69 height 18
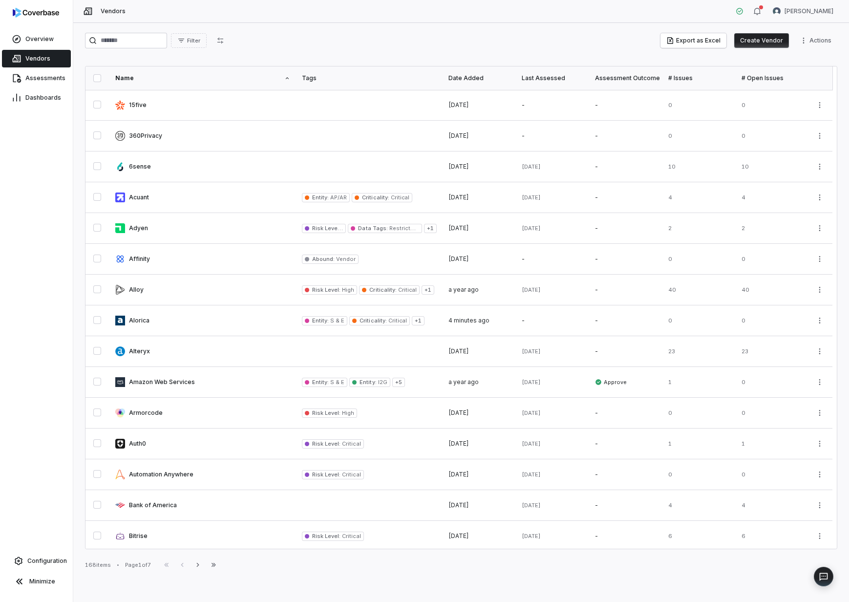
click at [194, 49] on div "Filter Export as Excel Create Vendor Actions" at bounding box center [461, 43] width 753 height 20
click at [194, 45] on button "Filter" at bounding box center [189, 40] width 36 height 15
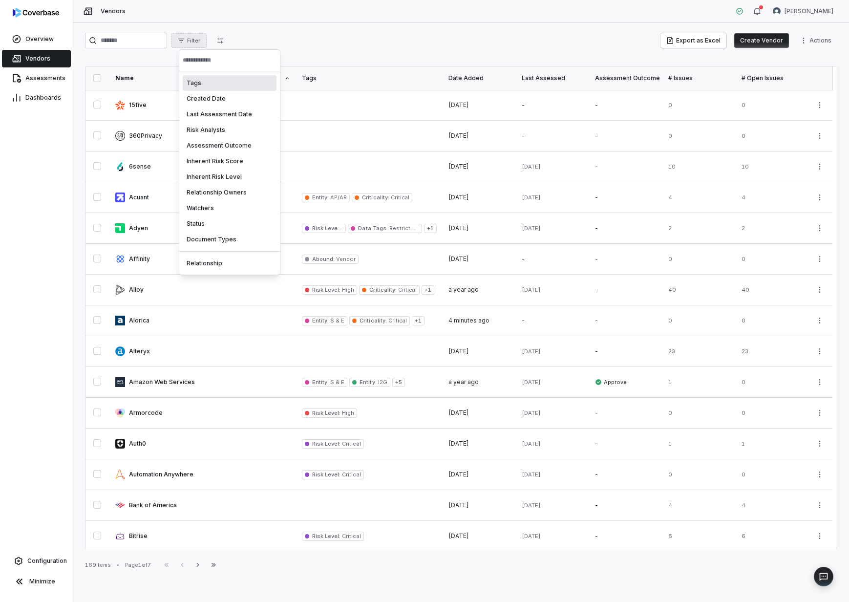
click at [207, 86] on div "Tags" at bounding box center [230, 83] width 94 height 16
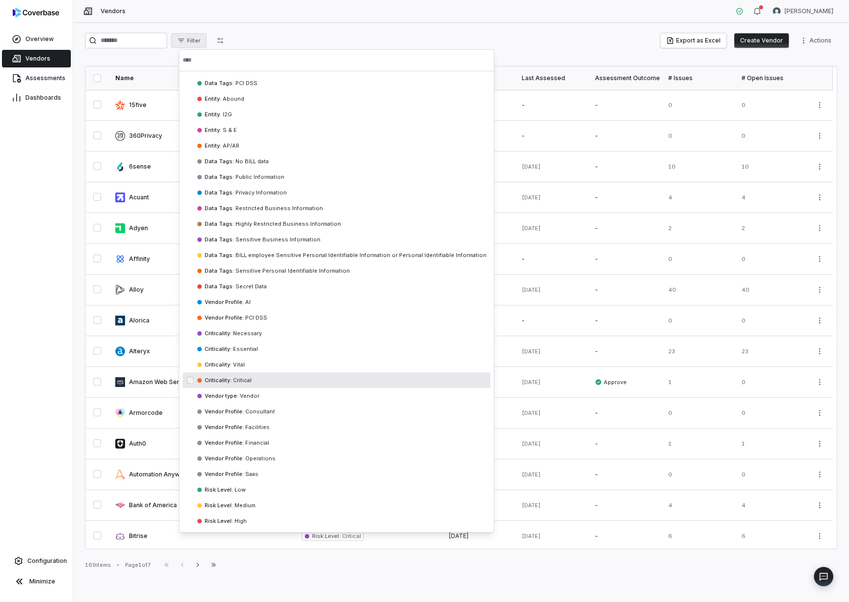
click at [251, 385] on div "Criticality : Critical cbtag_112600784f454538af17453507d21540" at bounding box center [337, 380] width 308 height 16
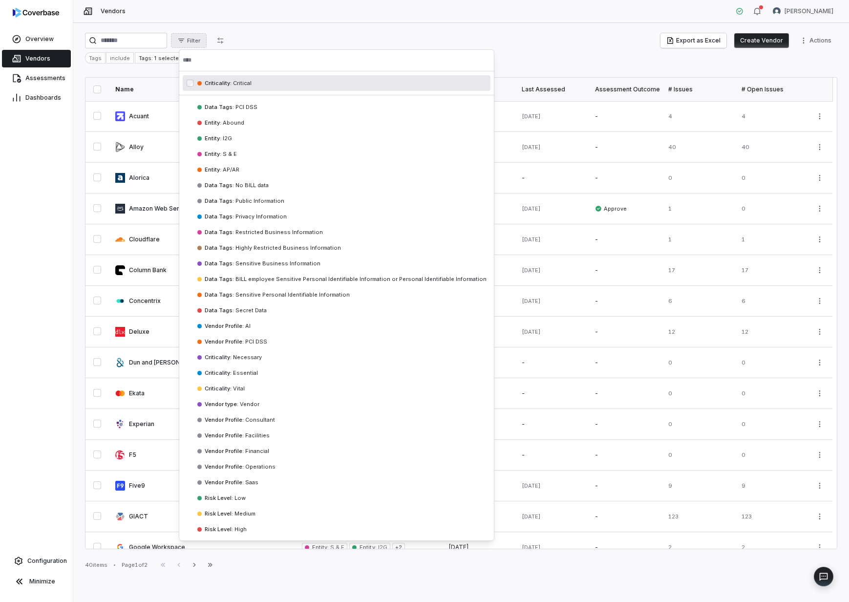
click at [353, 30] on html "Overview Vendors Assessments Dashboards Configuration Minimize Vendors Daniel A…" at bounding box center [424, 301] width 849 height 602
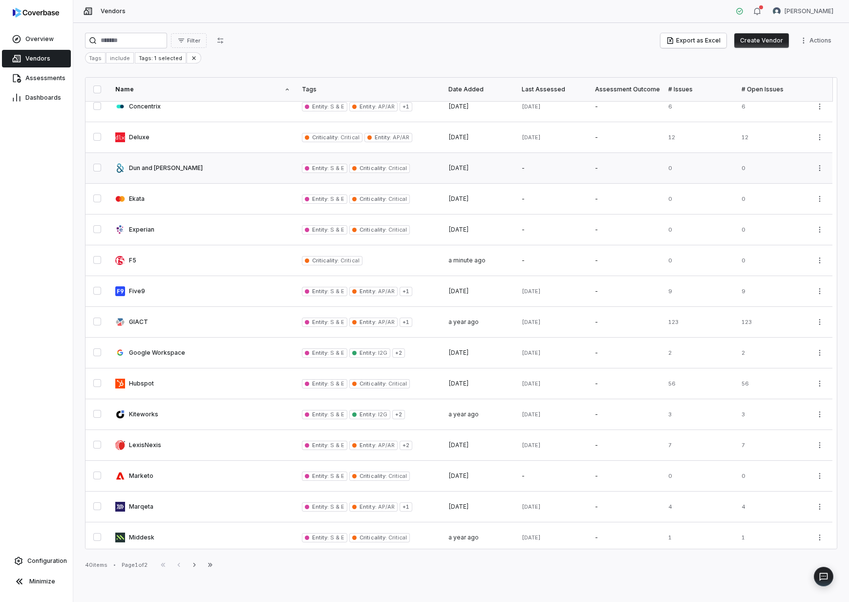
scroll to position [322, 0]
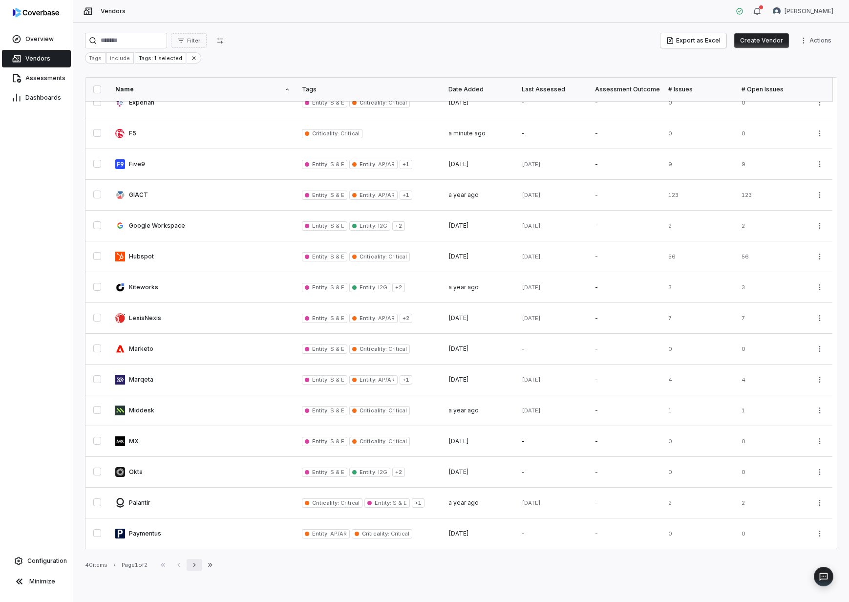
click at [196, 565] on icon "button" at bounding box center [195, 565] width 8 height 8
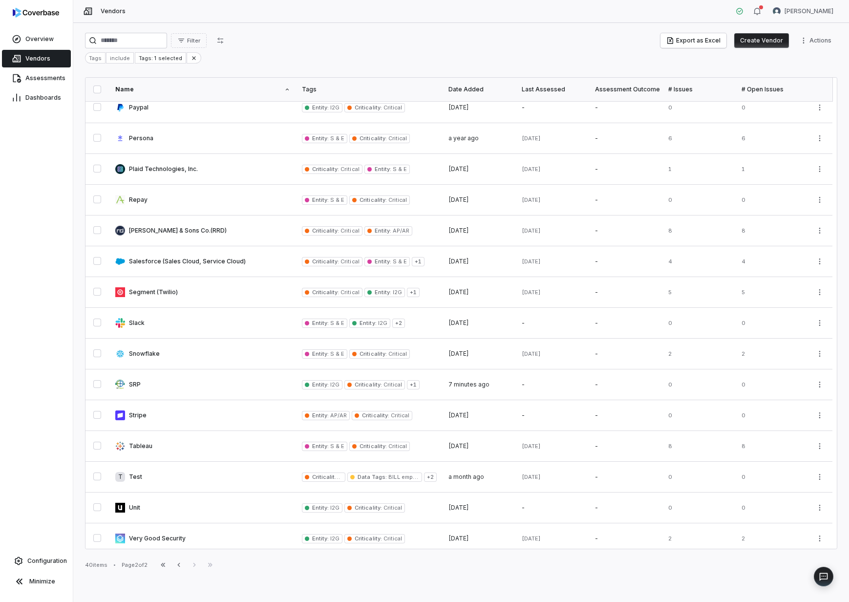
scroll to position [14, 0]
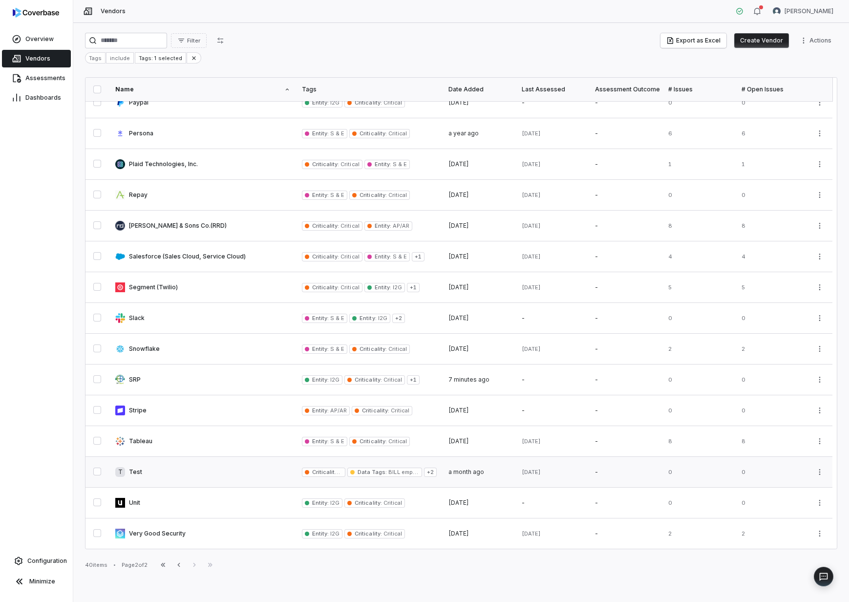
click at [97, 473] on button "button" at bounding box center [97, 472] width 8 height 8
click at [96, 472] on button "button" at bounding box center [97, 472] width 8 height 8
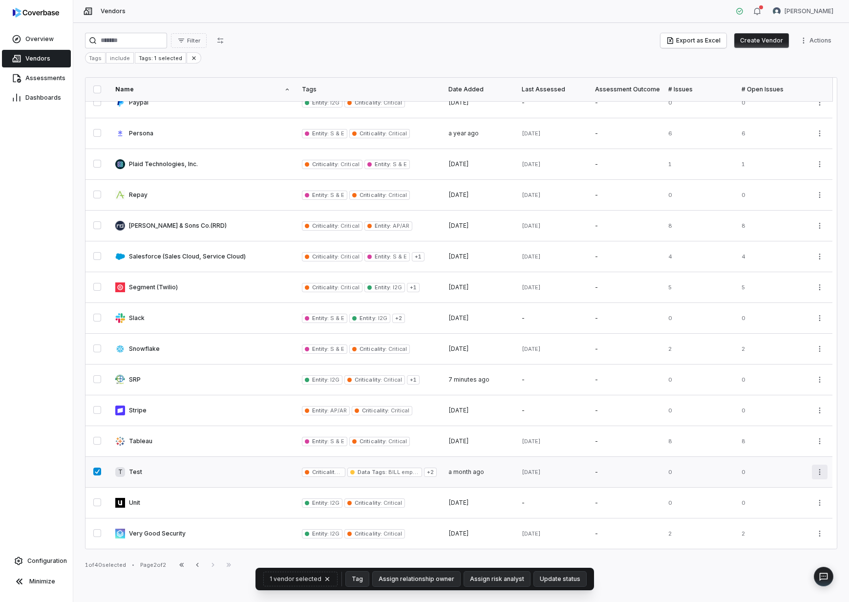
click at [816, 474] on html "Overview Vendors Assessments Dashboards Configuration Minimize Vendors Daniel A…" at bounding box center [424, 301] width 849 height 602
click at [803, 509] on div "Delete" at bounding box center [781, 517] width 83 height 16
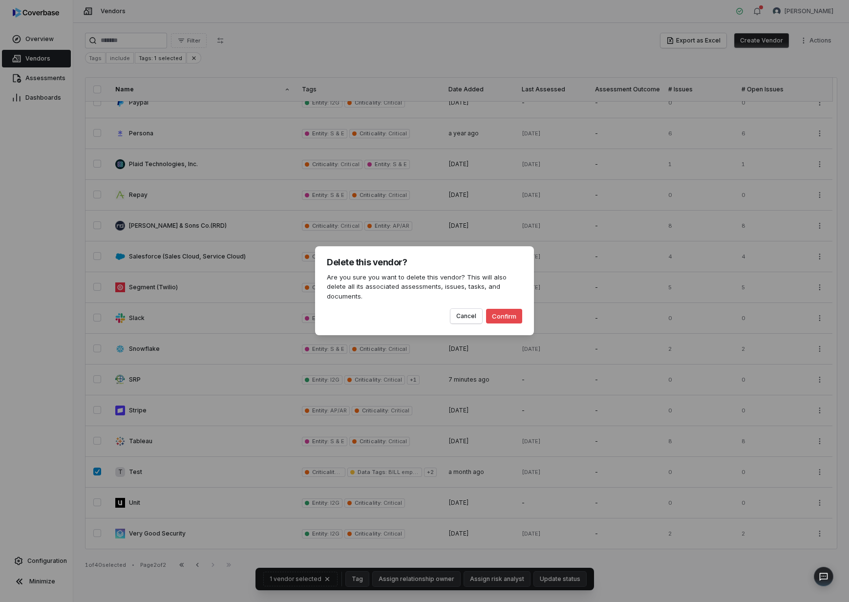
click at [519, 316] on button "Confirm" at bounding box center [504, 316] width 36 height 15
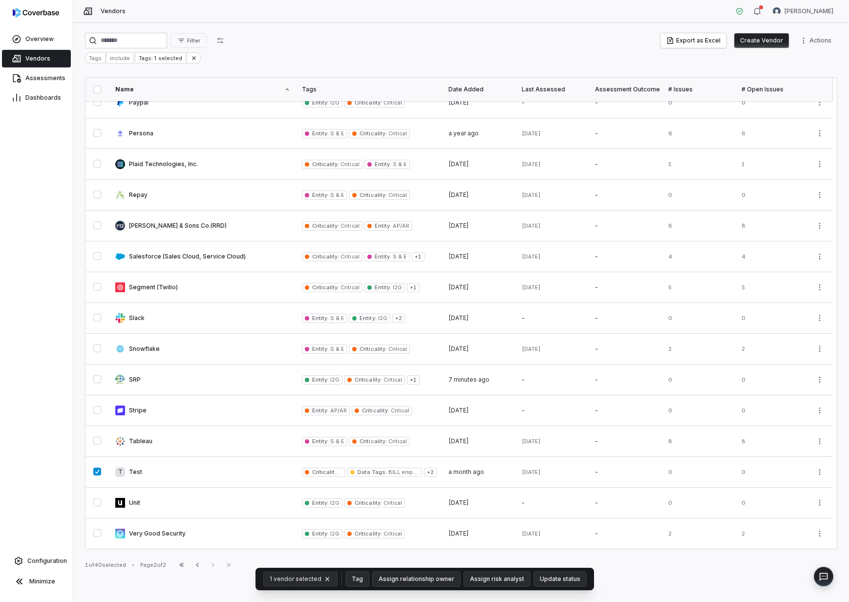
click at [330, 578] on icon "button" at bounding box center [328, 579] width 8 height 8
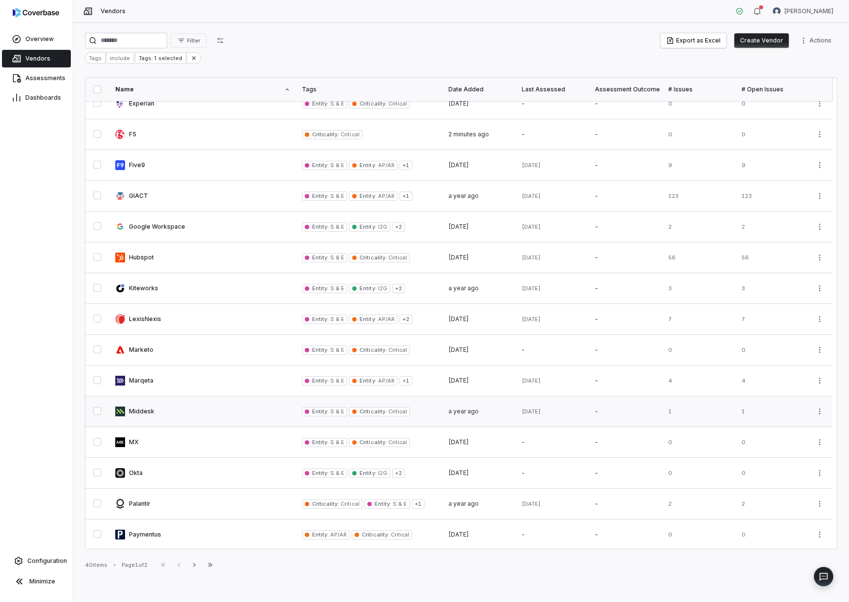
scroll to position [322, 0]
click at [196, 565] on icon "button" at bounding box center [194, 565] width 2 height 4
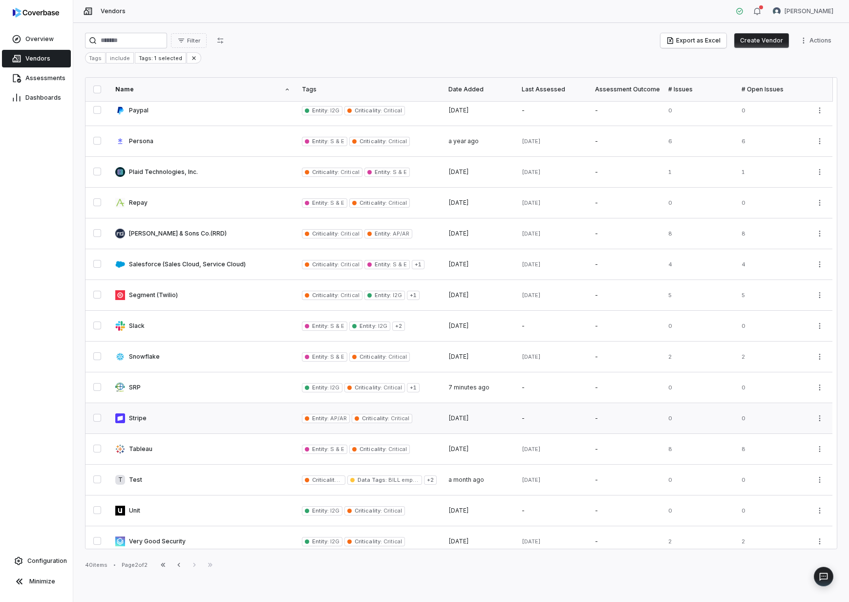
scroll to position [14, 0]
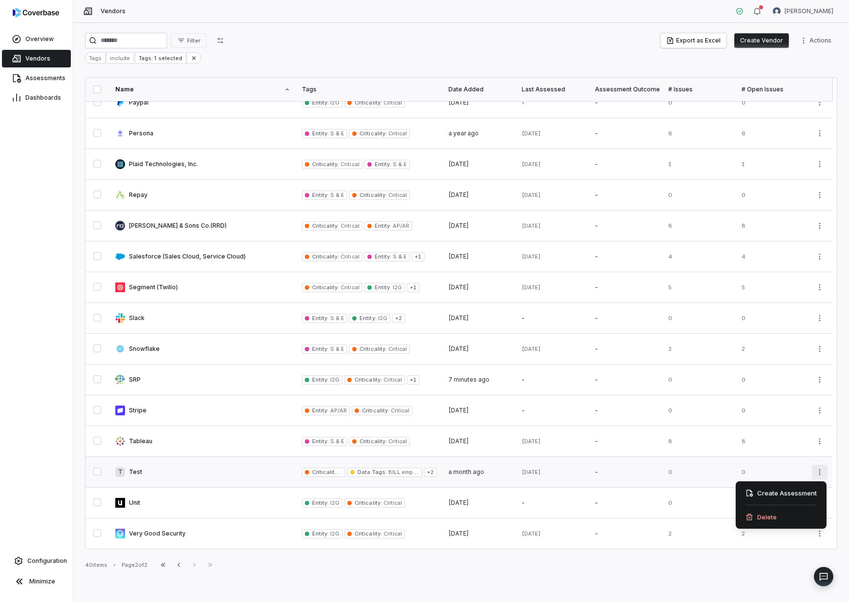
click at [818, 474] on html "Overview Vendors Assessments Dashboards Configuration Minimize Vendors Daniel A…" at bounding box center [424, 301] width 849 height 602
click at [784, 512] on div "Delete" at bounding box center [781, 517] width 83 height 16
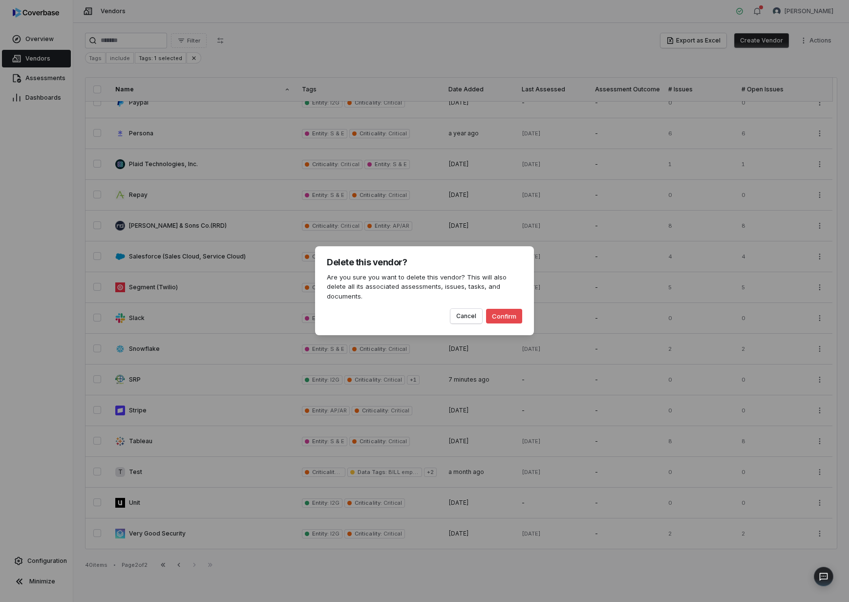
click at [506, 310] on button "Confirm" at bounding box center [504, 316] width 36 height 15
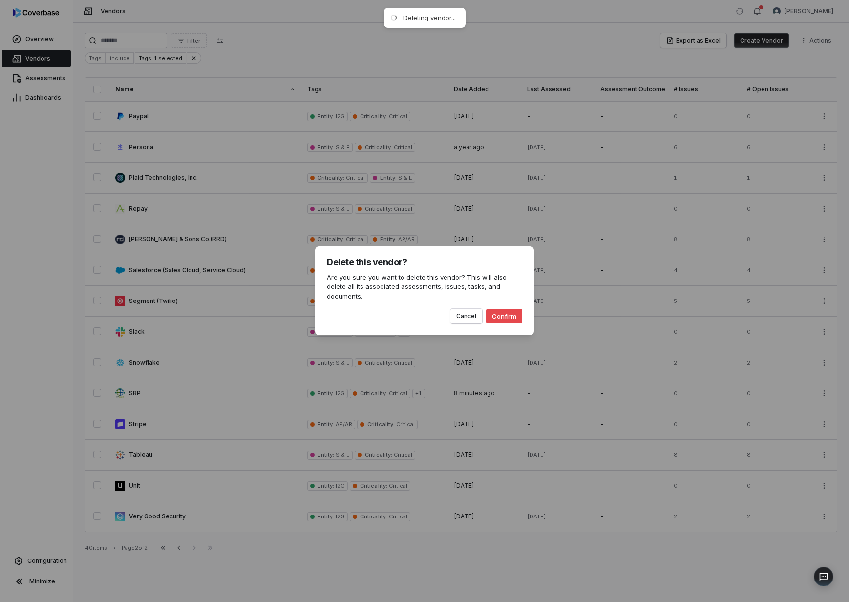
scroll to position [0, 0]
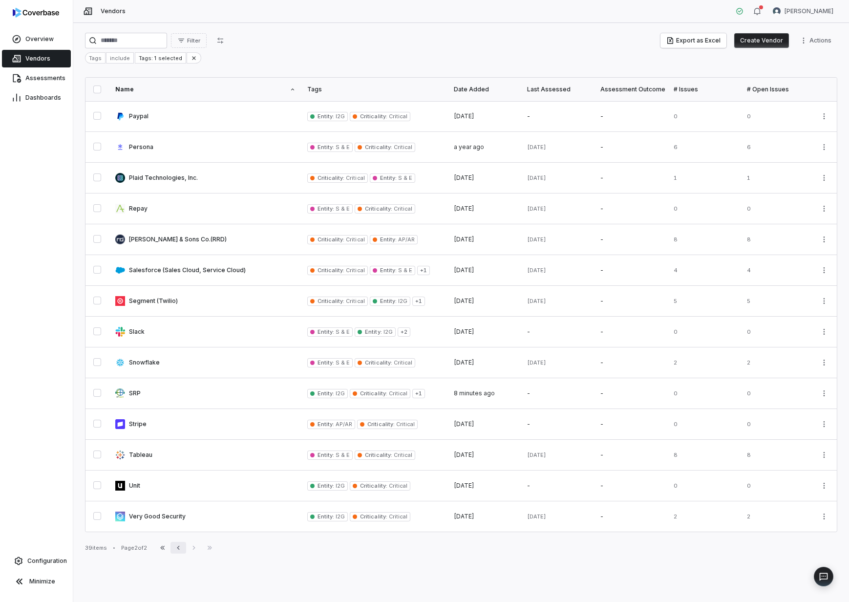
click at [174, 546] on button "Previous" at bounding box center [179, 548] width 16 height 12
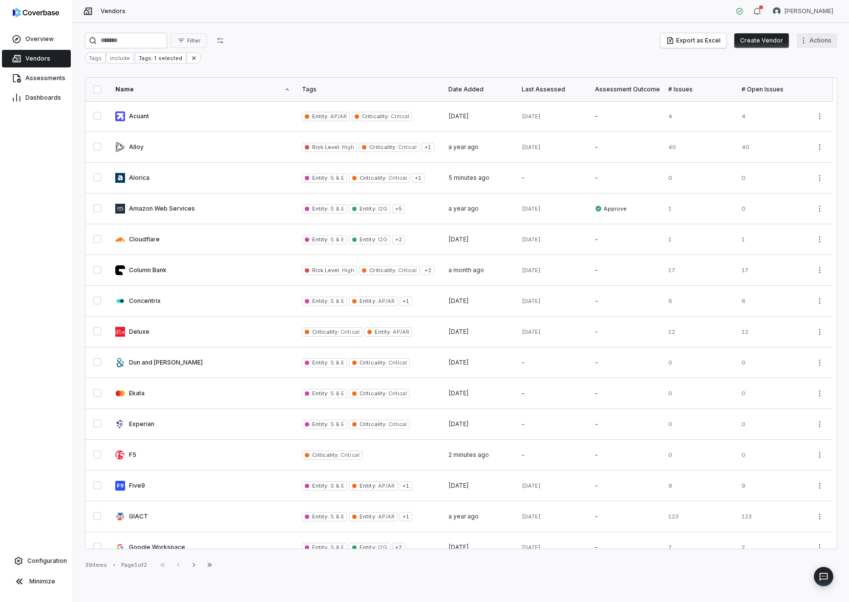
click at [825, 40] on html "Overview Vendors Assessments Dashboards Configuration Minimize Vendors Daniel A…" at bounding box center [424, 301] width 849 height 602
click at [451, 58] on html "Overview Vendors Assessments Dashboards Configuration Minimize Vendors Daniel A…" at bounding box center [424, 301] width 849 height 602
click at [224, 43] on icon "button" at bounding box center [221, 41] width 8 height 8
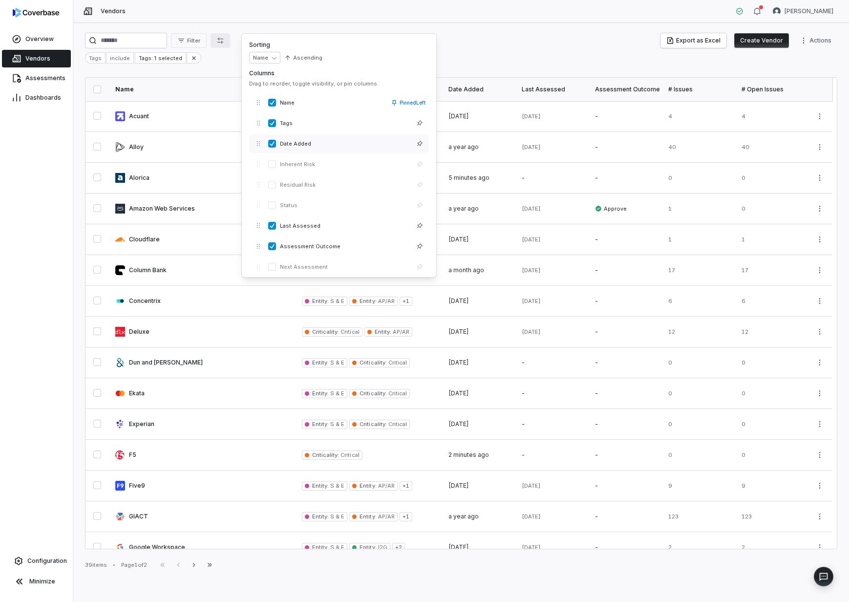
click at [306, 144] on span "Date Added" at bounding box center [345, 143] width 130 height 7
click at [273, 145] on button "button" at bounding box center [272, 144] width 8 height 8
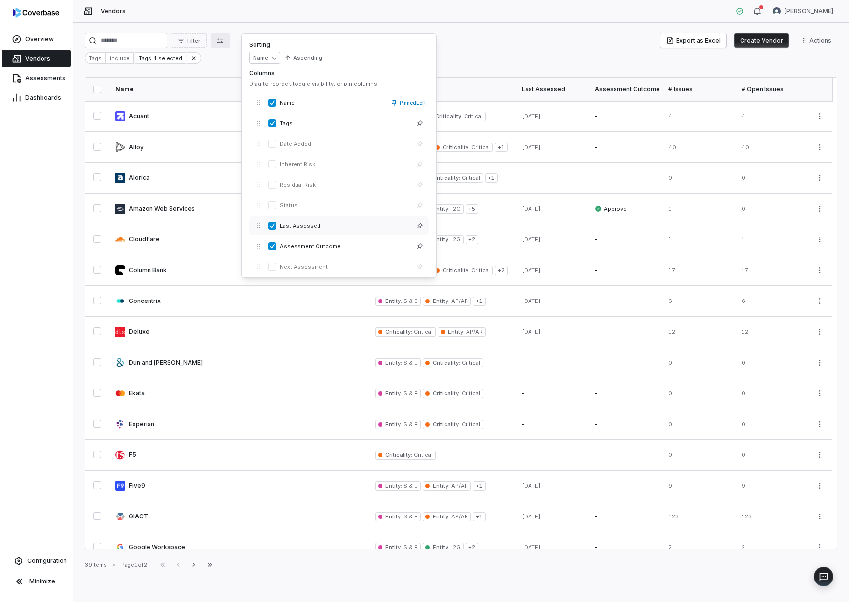
click at [268, 226] on button "button" at bounding box center [272, 226] width 8 height 8
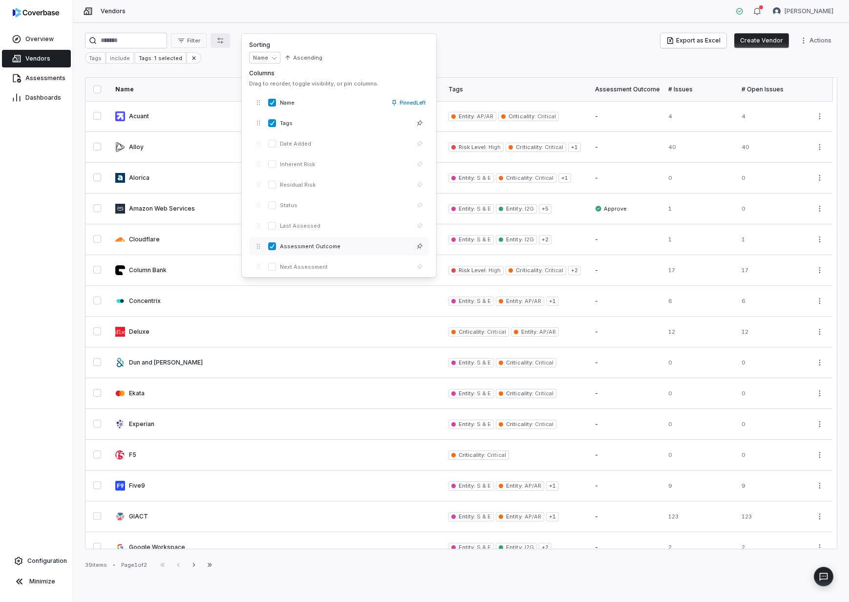
click at [272, 245] on button "button" at bounding box center [272, 246] width 8 height 8
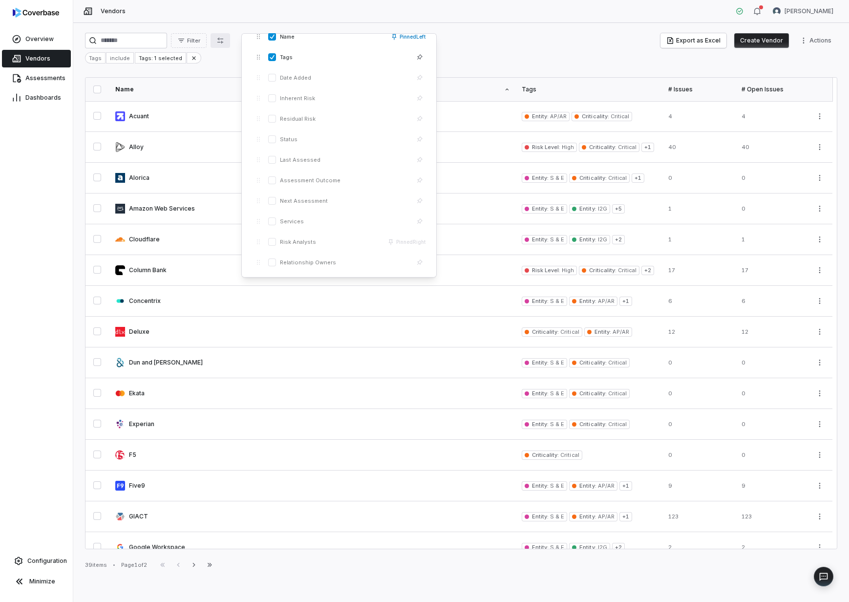
scroll to position [175, 0]
click at [273, 236] on button "button" at bounding box center [272, 236] width 8 height 8
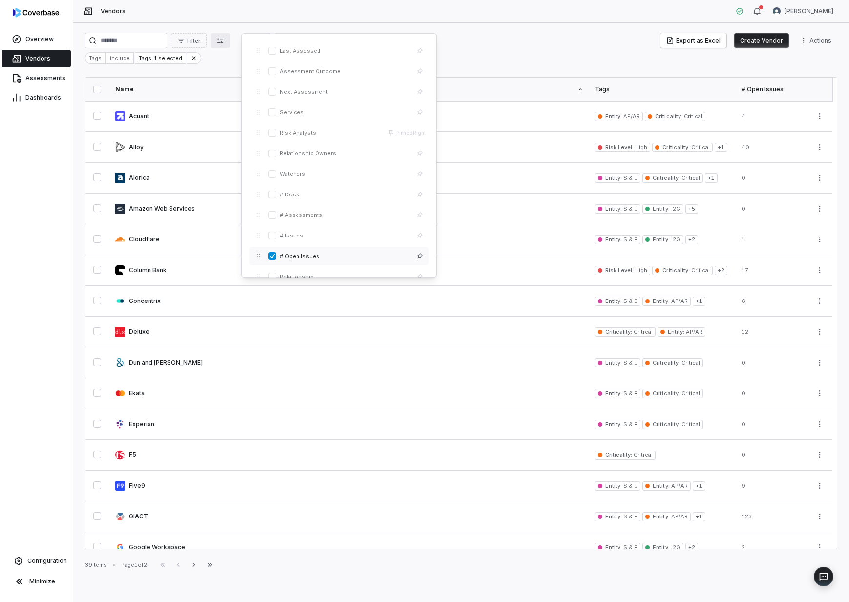
click at [272, 256] on button "button" at bounding box center [272, 256] width 8 height 8
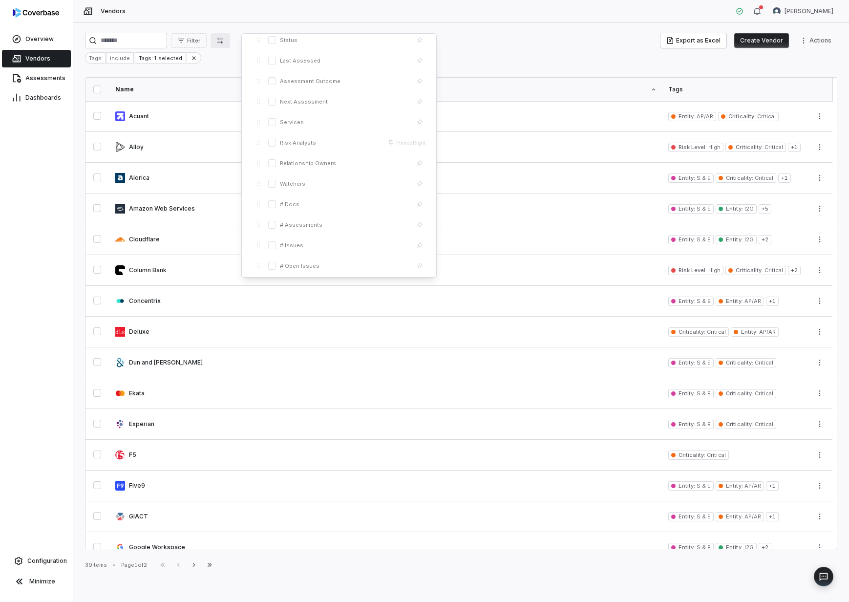
scroll to position [164, 0]
click at [274, 121] on button "button" at bounding box center [272, 123] width 8 height 8
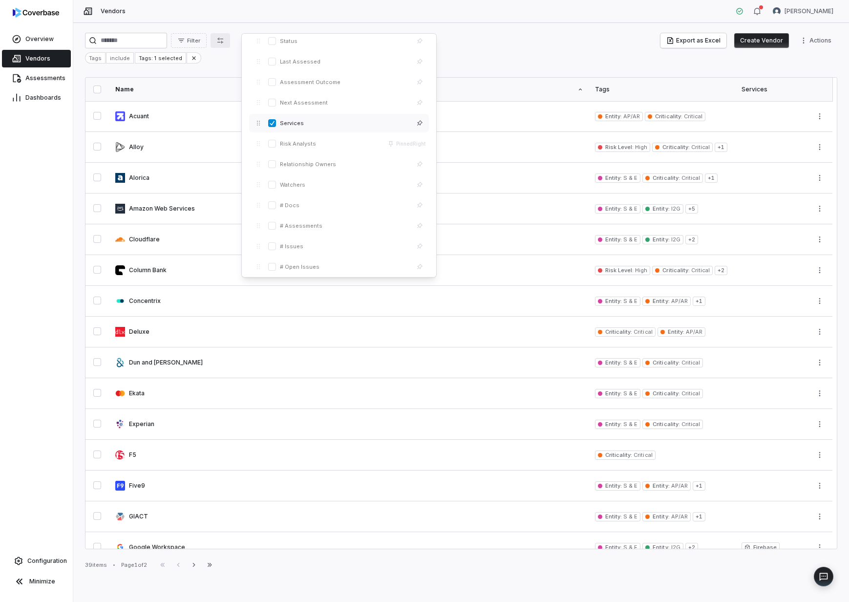
click at [274, 121] on button "button" at bounding box center [272, 123] width 8 height 8
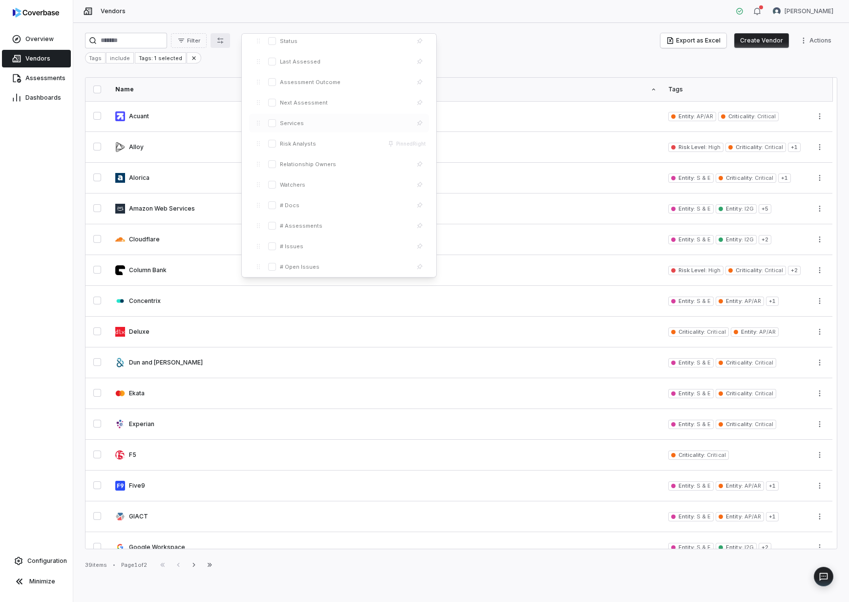
click at [274, 121] on button "button" at bounding box center [272, 123] width 8 height 8
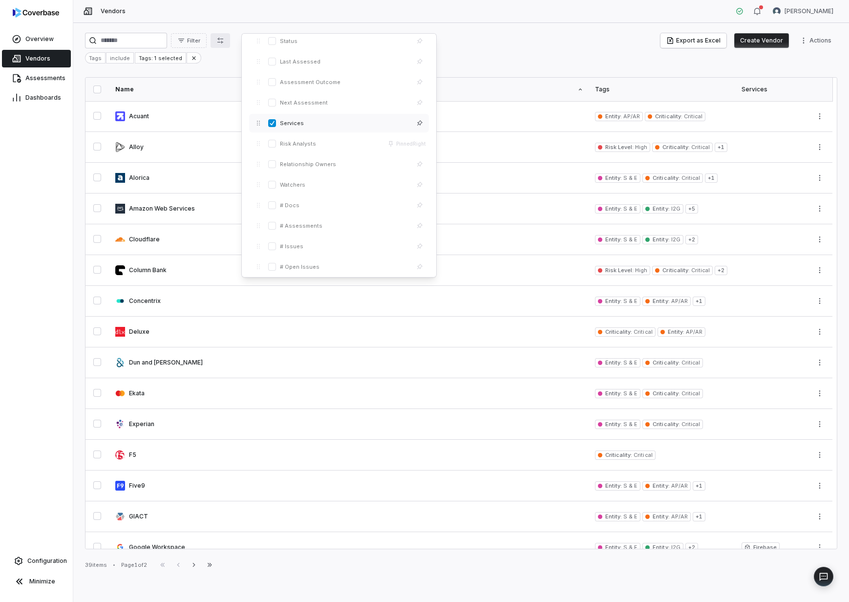
click at [274, 121] on button "button" at bounding box center [272, 123] width 8 height 8
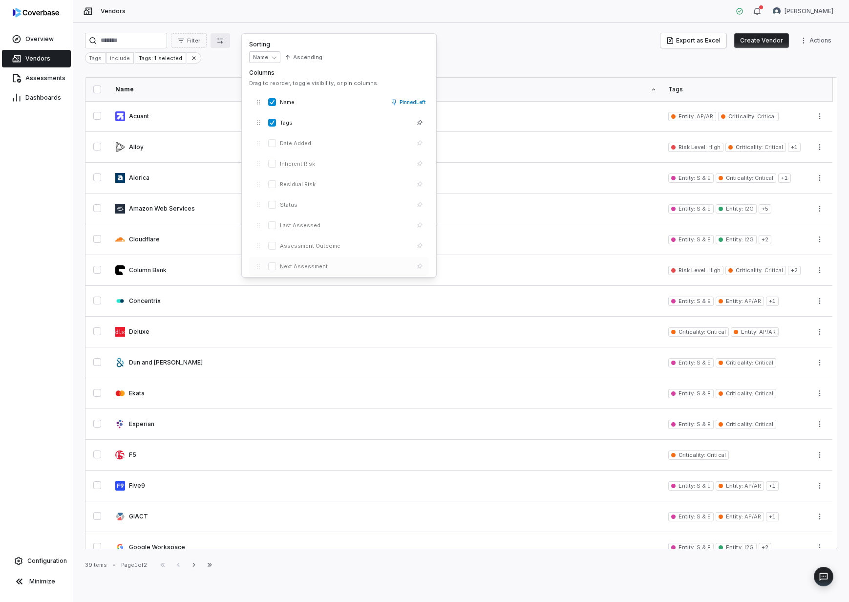
scroll to position [0, 0]
click at [273, 56] on body "Overview Vendors Assessments Dashboards Configuration Minimize Vendors Daniel A…" at bounding box center [424, 301] width 849 height 602
click at [520, 52] on div "Tags include Tags: 1 selected" at bounding box center [461, 57] width 753 height 11
click at [224, 42] on icon "button" at bounding box center [221, 41] width 8 height 8
click at [489, 57] on div "Tags include Tags: 1 selected" at bounding box center [461, 57] width 753 height 11
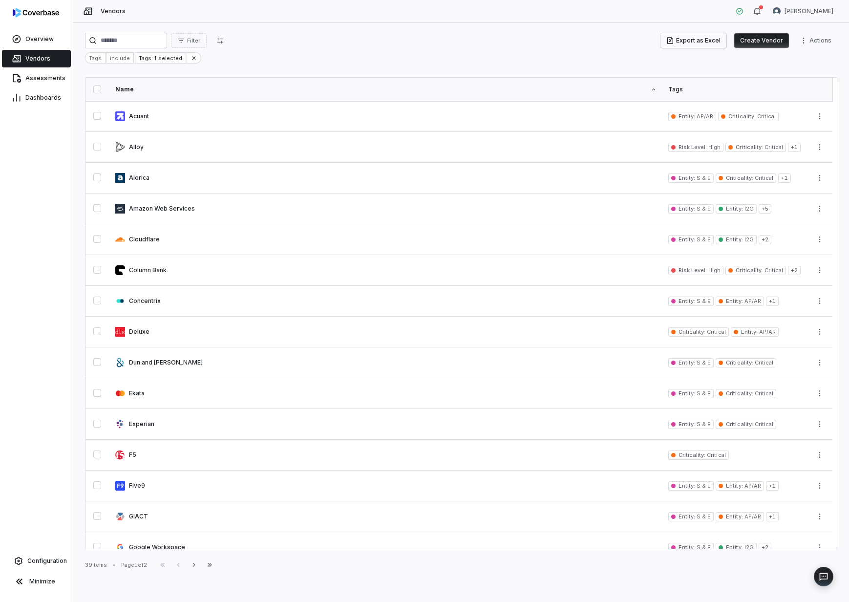
click at [714, 41] on button "Export as Excel" at bounding box center [694, 40] width 66 height 15
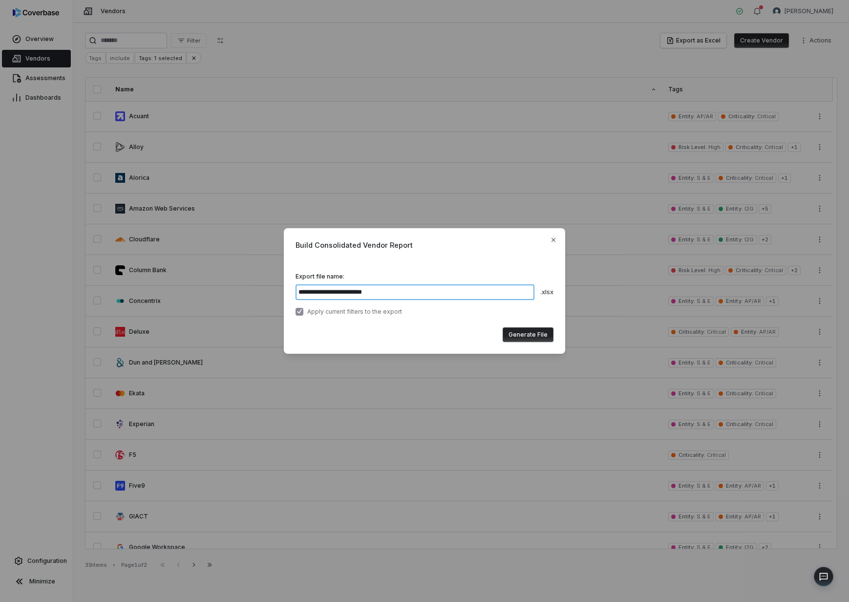
click at [431, 295] on input "**********" at bounding box center [415, 292] width 239 height 16
click at [534, 335] on button "Generate File" at bounding box center [528, 334] width 51 height 15
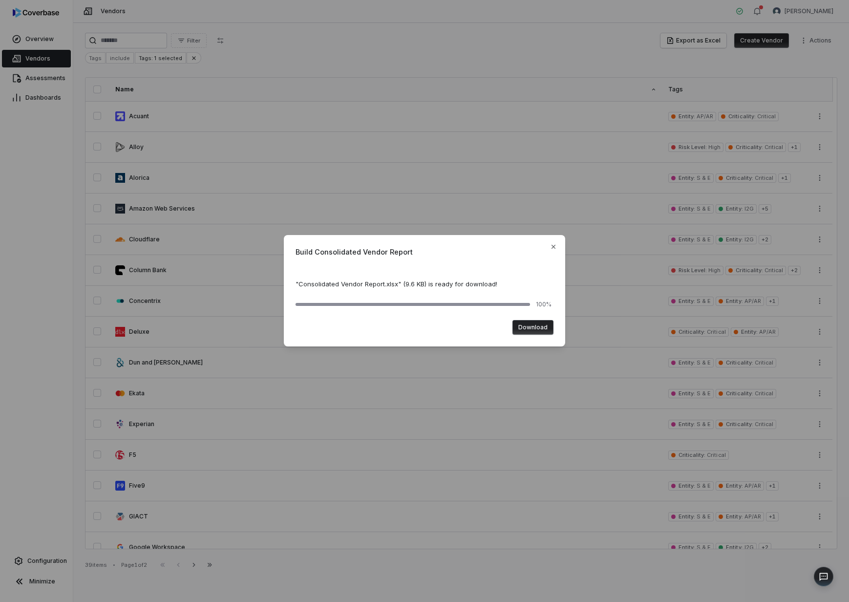
click at [532, 328] on button "Download" at bounding box center [533, 327] width 41 height 15
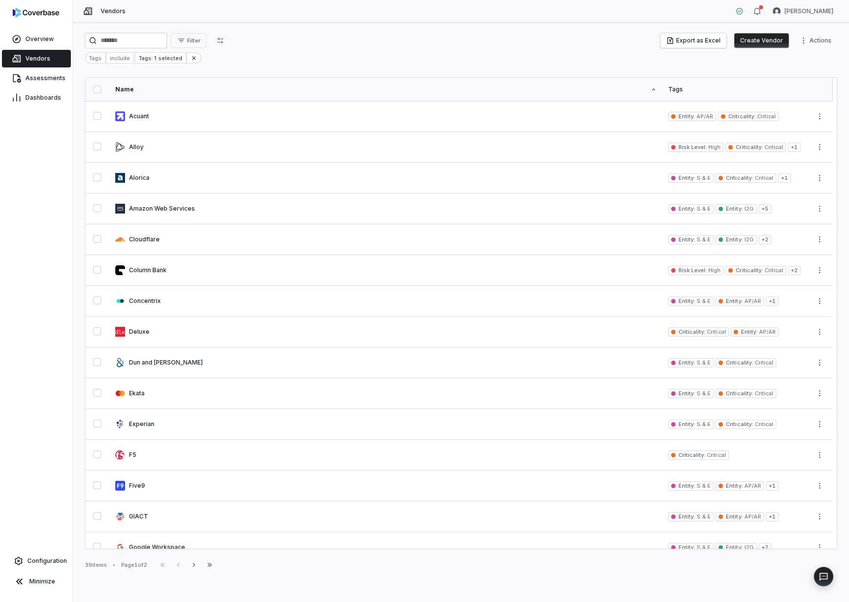
click at [664, 89] on th "Tags" at bounding box center [736, 89] width 147 height 23
drag, startPoint x: 660, startPoint y: 89, endPoint x: 280, endPoint y: 105, distance: 380.6
click at [280, 105] on table "Name Tags Acuant Entity : AP/AR Criticality : Critical Alloy Risk Level : High …" at bounding box center [459, 474] width 747 height 793
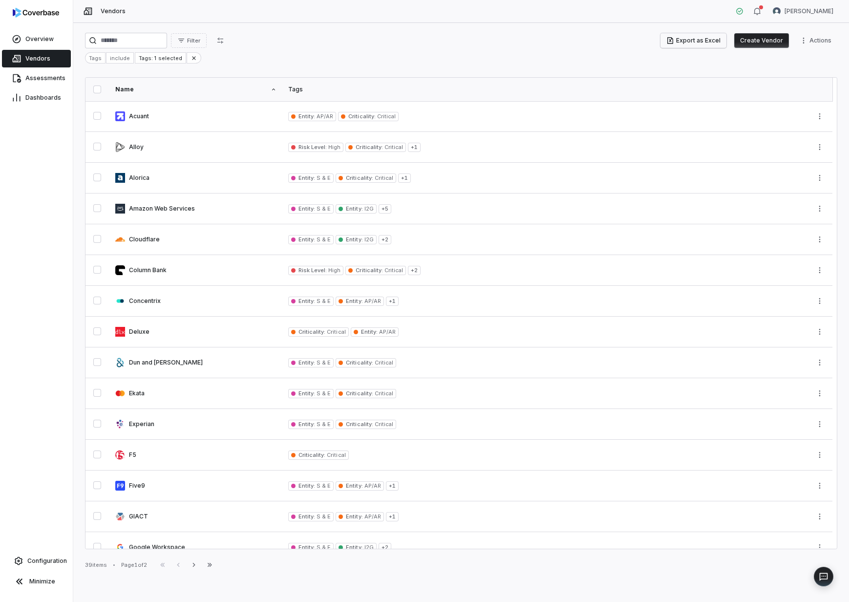
click at [719, 45] on button "Export as Excel" at bounding box center [694, 40] width 66 height 15
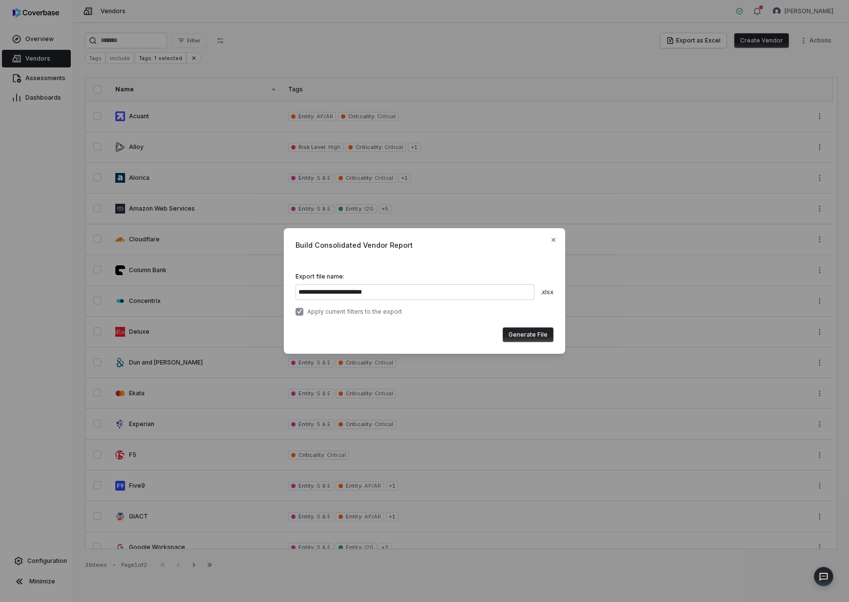
click at [301, 311] on button "button" at bounding box center [300, 312] width 8 height 8
click at [417, 289] on input "**********" at bounding box center [415, 292] width 239 height 16
click at [536, 339] on button "Generate File" at bounding box center [528, 334] width 51 height 15
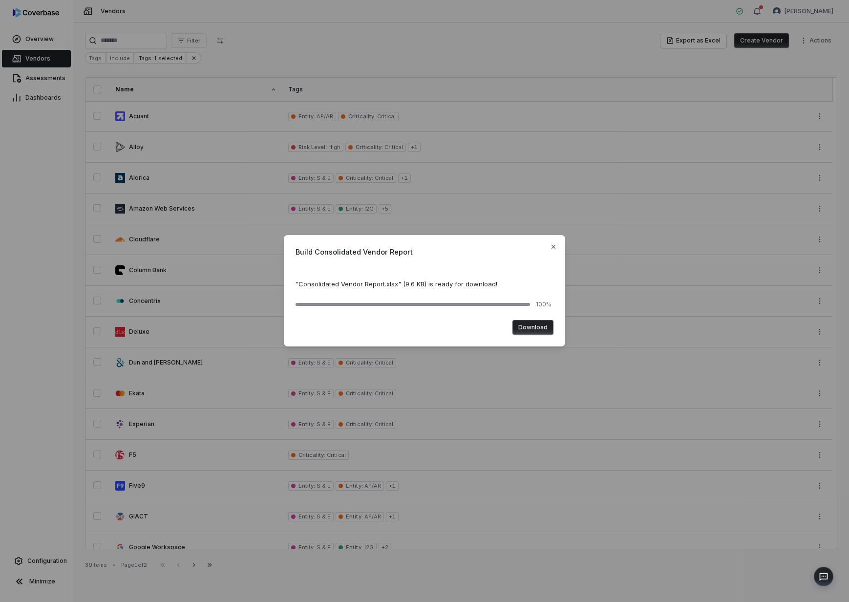
click at [552, 331] on button "Download" at bounding box center [533, 327] width 41 height 15
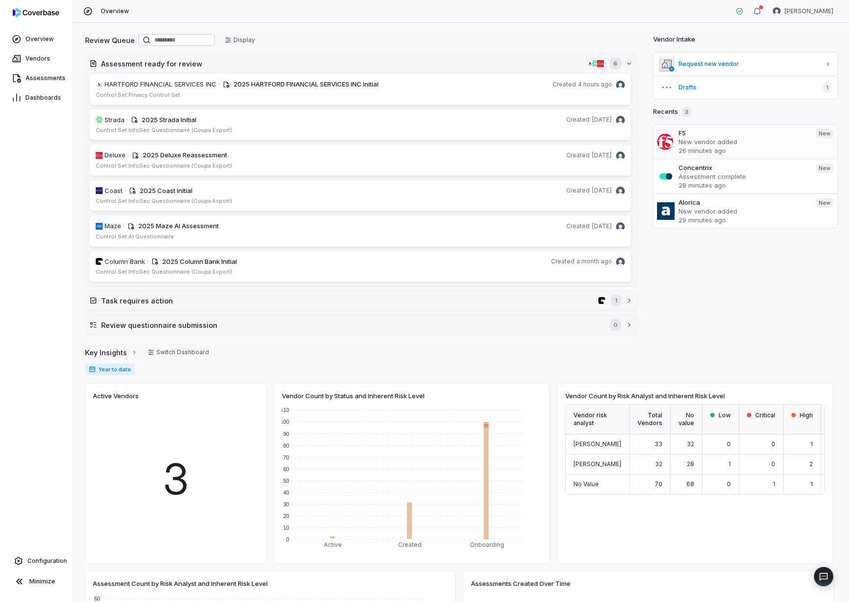
click at [711, 138] on p "New vendor added" at bounding box center [744, 141] width 130 height 9
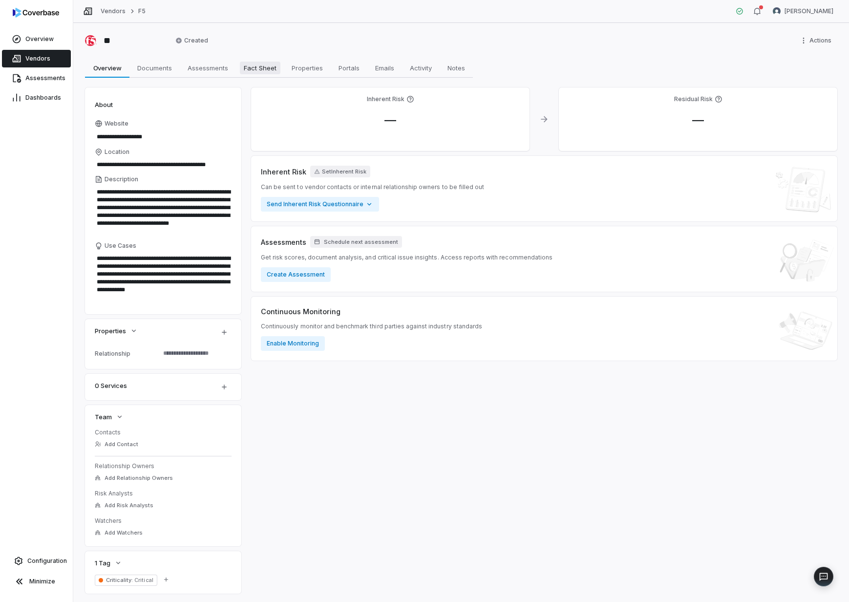
click at [265, 70] on span "Fact Sheet" at bounding box center [260, 68] width 41 height 13
type textarea "*"
